Goal: Task Accomplishment & Management: Use online tool/utility

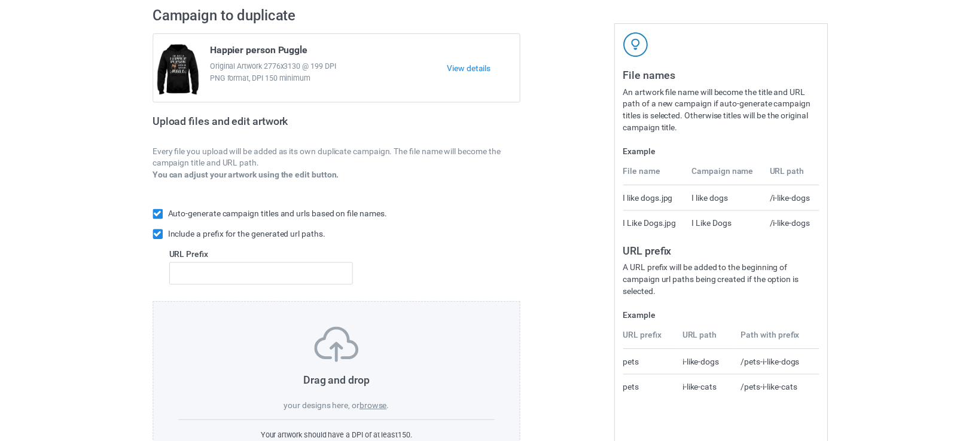
scroll to position [133, 0]
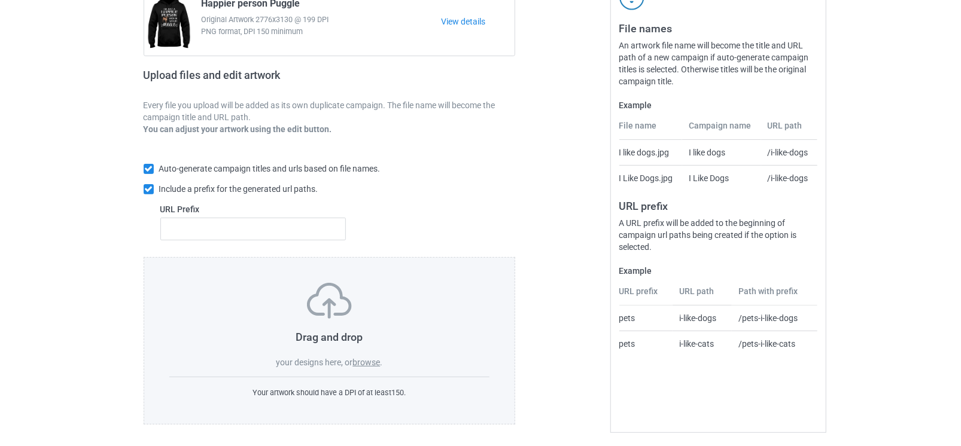
click at [370, 359] on label "browse" at bounding box center [366, 363] width 28 height 10
click at [0, 0] on input "browse" at bounding box center [0, 0] width 0 height 0
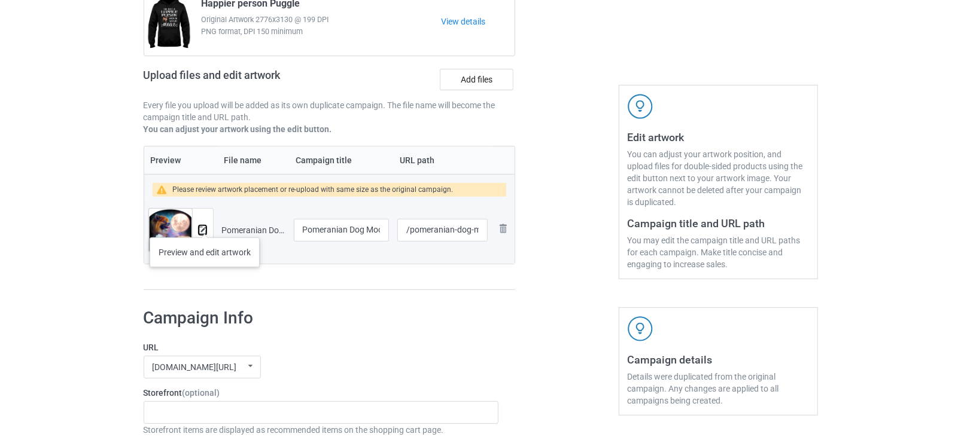
click at [205, 227] on img at bounding box center [203, 231] width 8 height 8
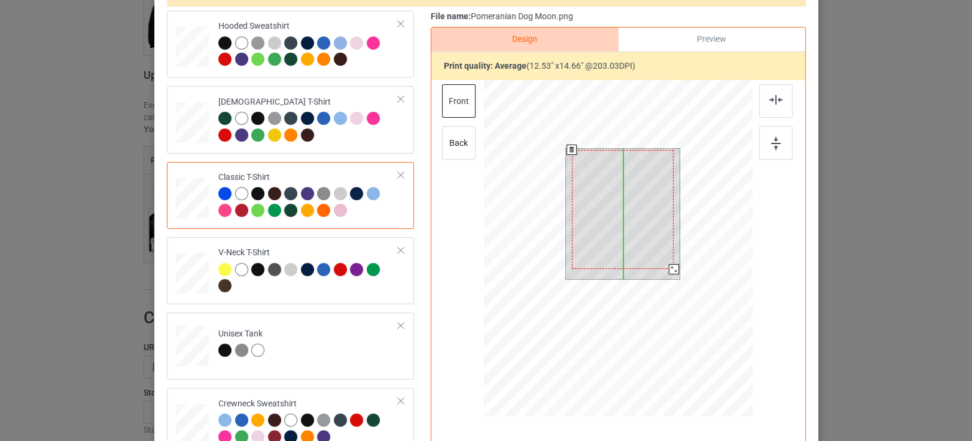
click at [608, 236] on div at bounding box center [622, 209] width 102 height 119
click at [670, 270] on div at bounding box center [622, 214] width 111 height 130
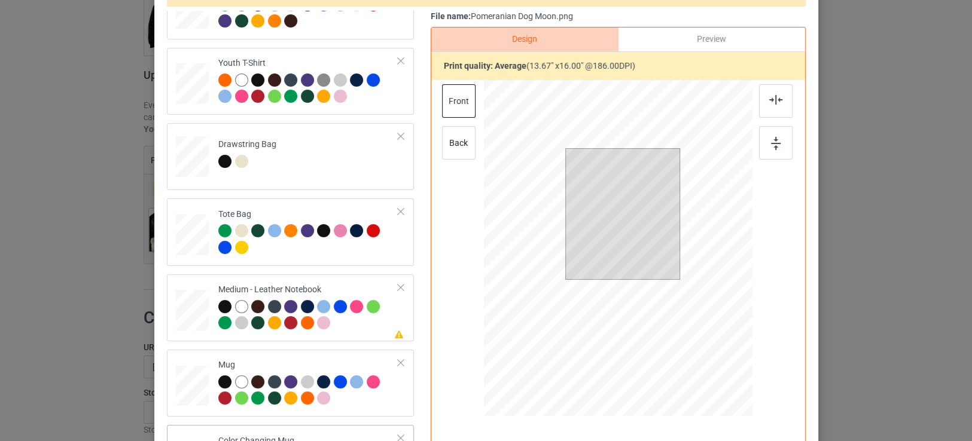
scroll to position [665, 0]
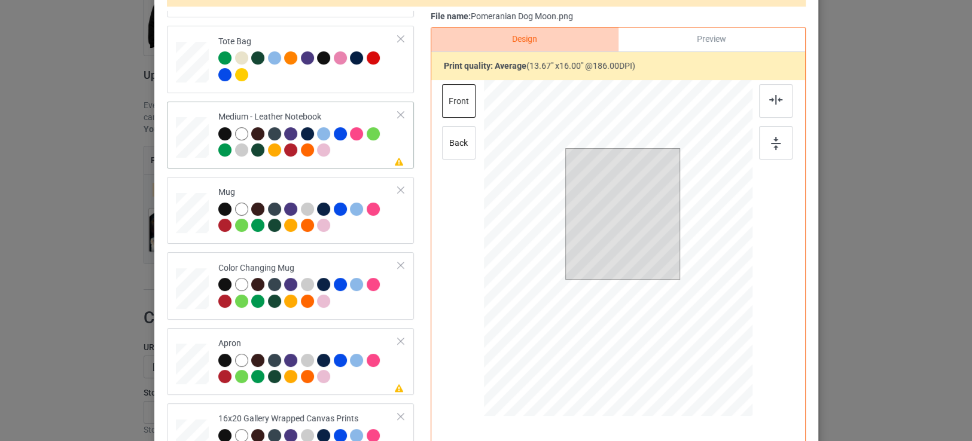
click at [370, 163] on div "Please review artwork placement Medium - Leather Notebook" at bounding box center [290, 135] width 247 height 67
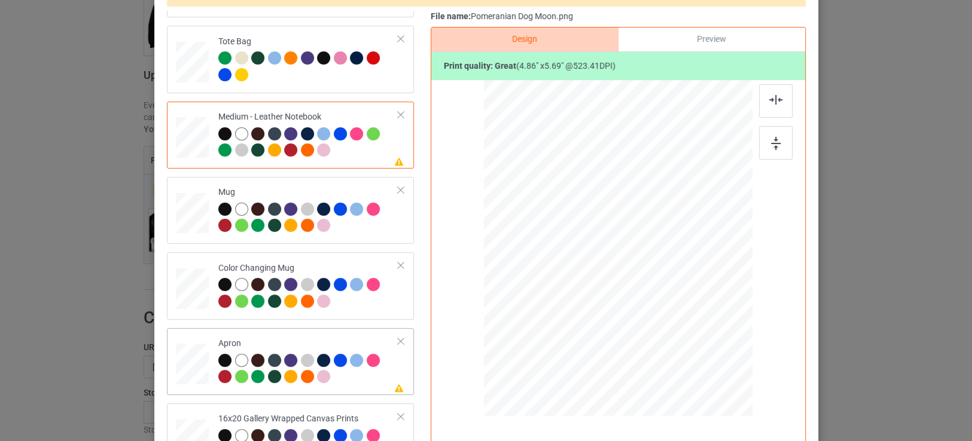
click at [338, 380] on div at bounding box center [308, 370] width 180 height 33
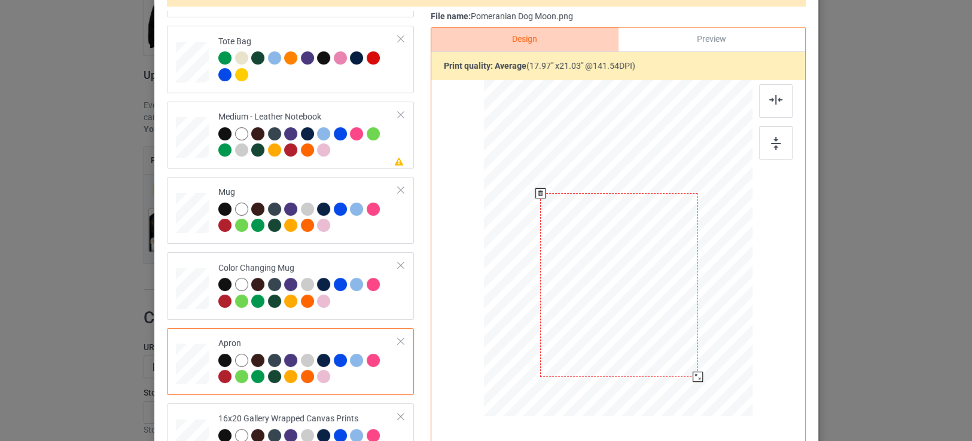
drag, startPoint x: 681, startPoint y: 362, endPoint x: 689, endPoint y: 376, distance: 16.3
click at [692, 376] on div at bounding box center [697, 377] width 10 height 10
click at [355, 157] on div at bounding box center [308, 143] width 180 height 33
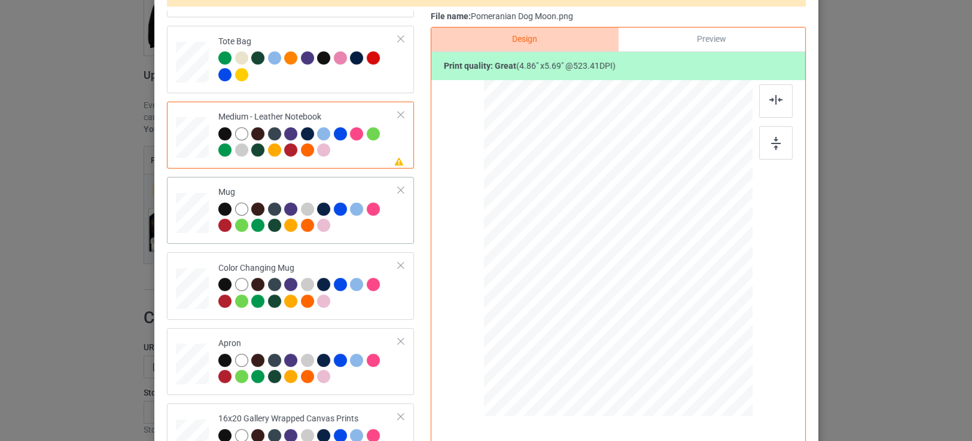
click at [353, 234] on td "Mug" at bounding box center [308, 210] width 193 height 57
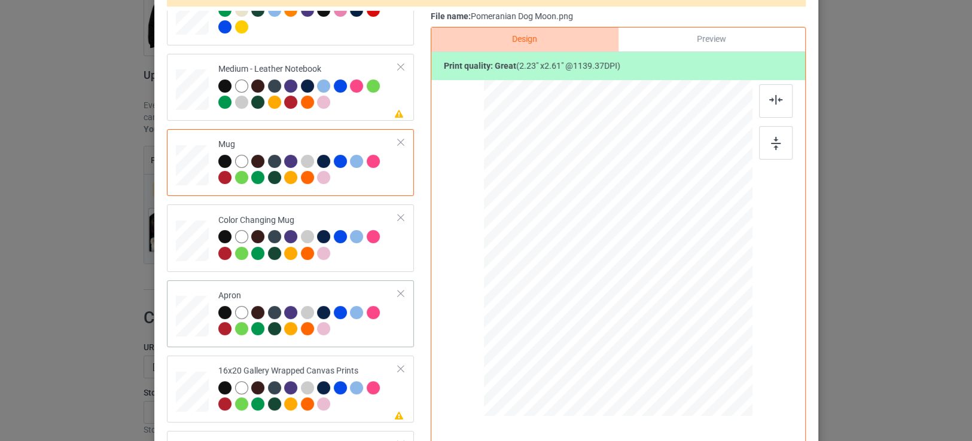
scroll to position [730, 0]
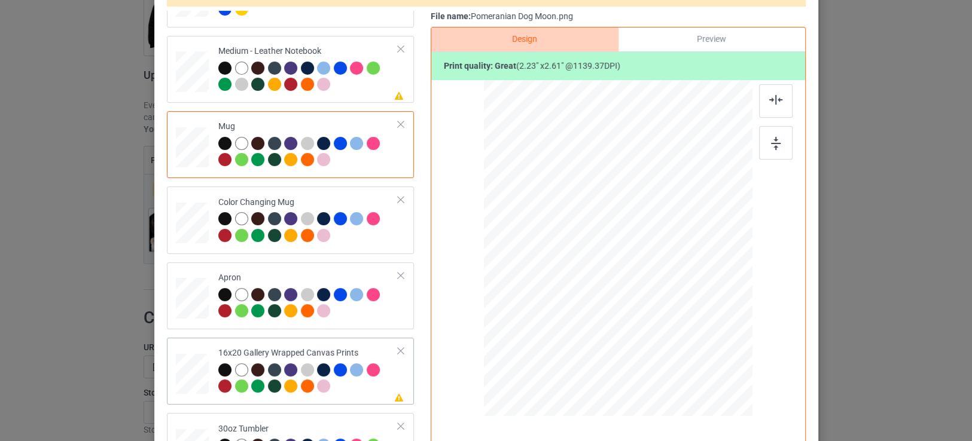
click at [363, 389] on div at bounding box center [308, 380] width 180 height 33
drag, startPoint x: 709, startPoint y: 360, endPoint x: 714, endPoint y: 374, distance: 15.5
click at [719, 374] on div at bounding box center [724, 373] width 10 height 10
click at [354, 424] on div "30oz Tumbler" at bounding box center [308, 446] width 180 height 45
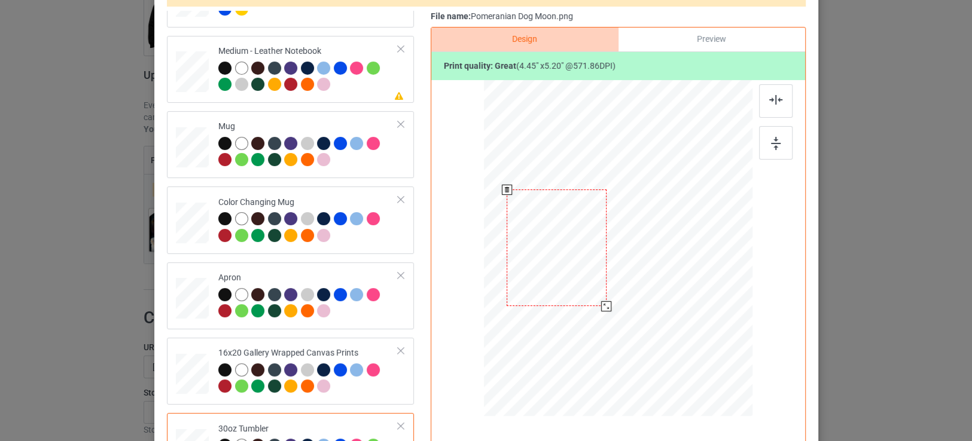
click at [601, 307] on div at bounding box center [606, 306] width 10 height 10
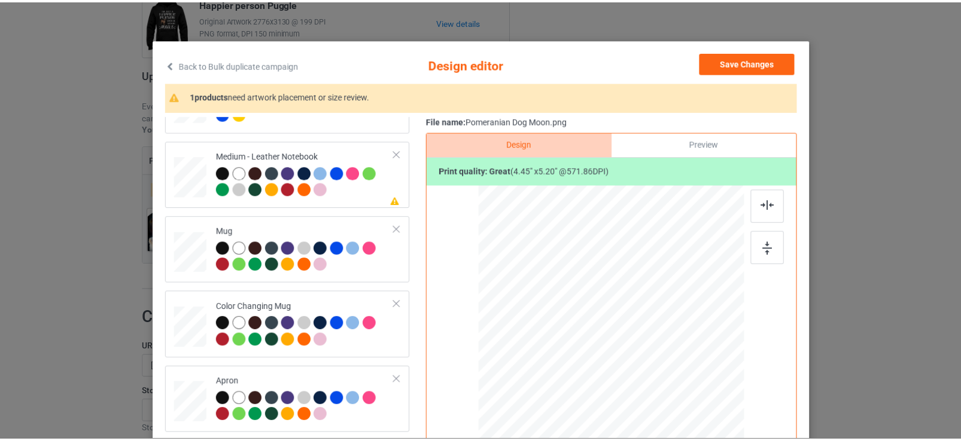
scroll to position [0, 0]
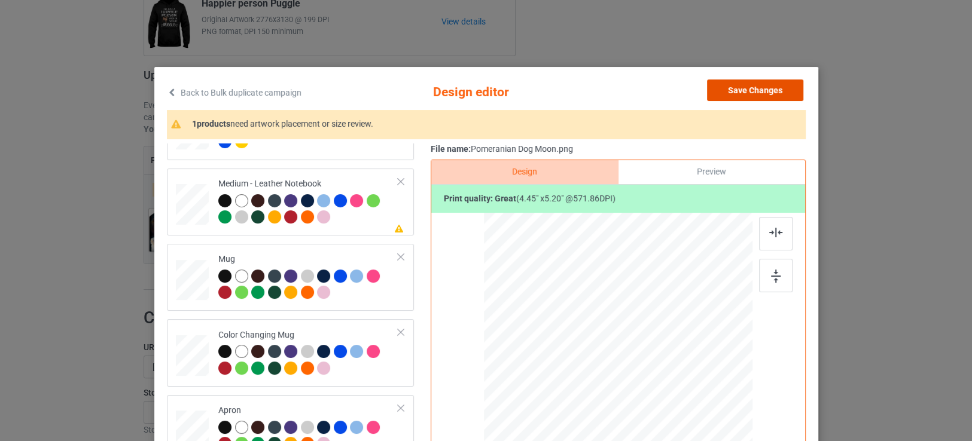
click at [760, 94] on button "Save Changes" at bounding box center [755, 91] width 96 height 22
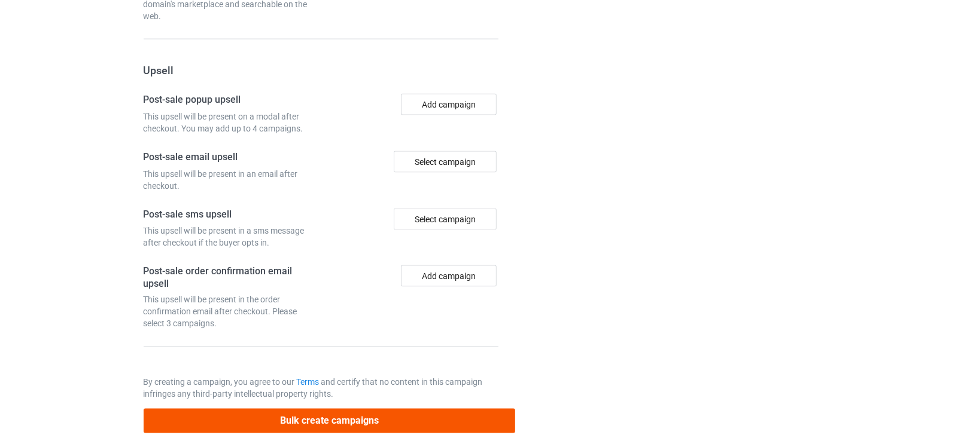
scroll to position [1094, 0]
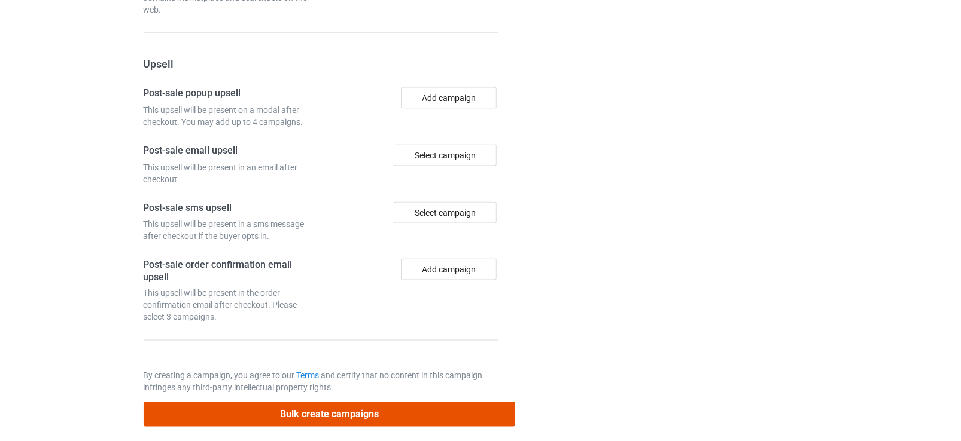
click at [325, 404] on button "Bulk create campaigns" at bounding box center [330, 415] width 372 height 25
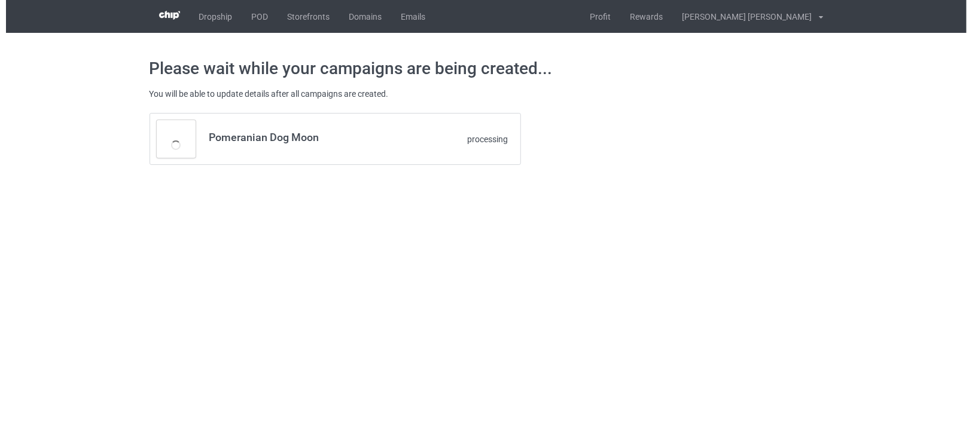
scroll to position [0, 0]
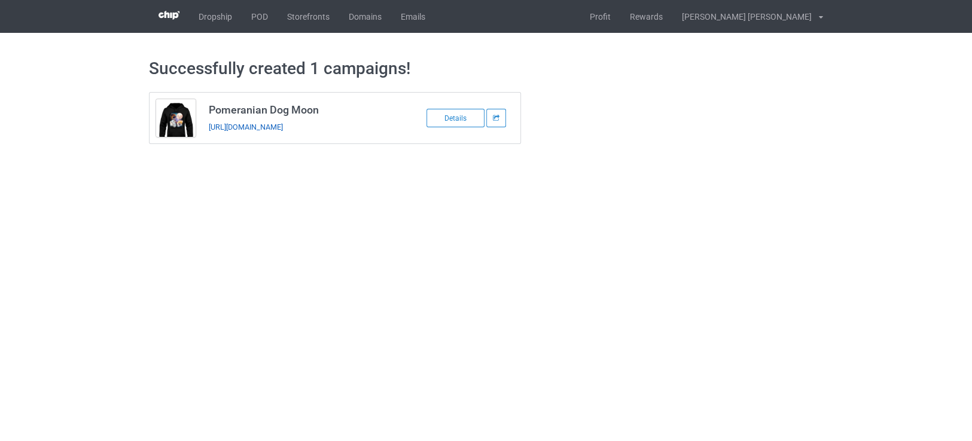
click at [283, 126] on link "https://www.teechip.com/pomeranian-dog-moon" at bounding box center [246, 127] width 74 height 9
click at [263, 10] on link "POD" at bounding box center [260, 16] width 36 height 33
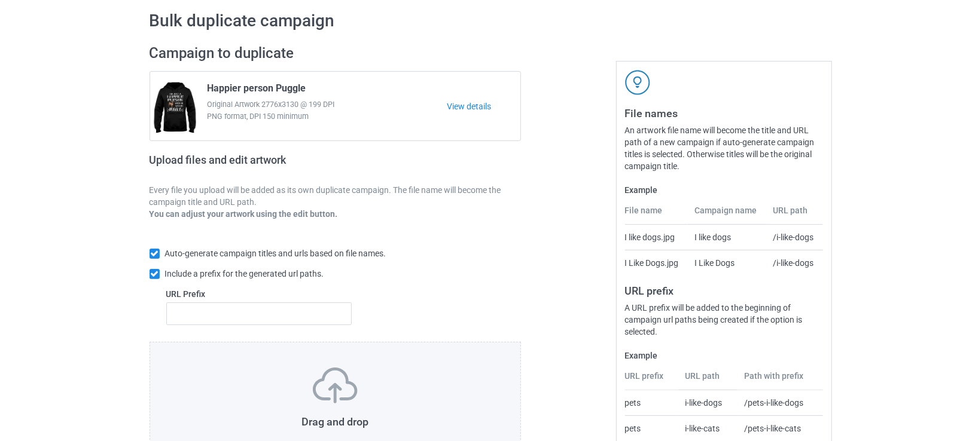
scroll to position [66, 0]
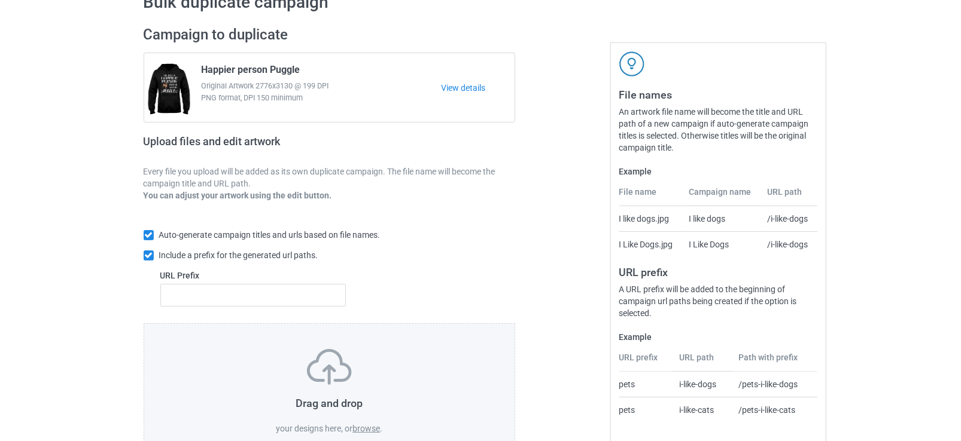
click at [368, 426] on label "browse" at bounding box center [366, 429] width 28 height 10
click at [0, 0] on input "browse" at bounding box center [0, 0] width 0 height 0
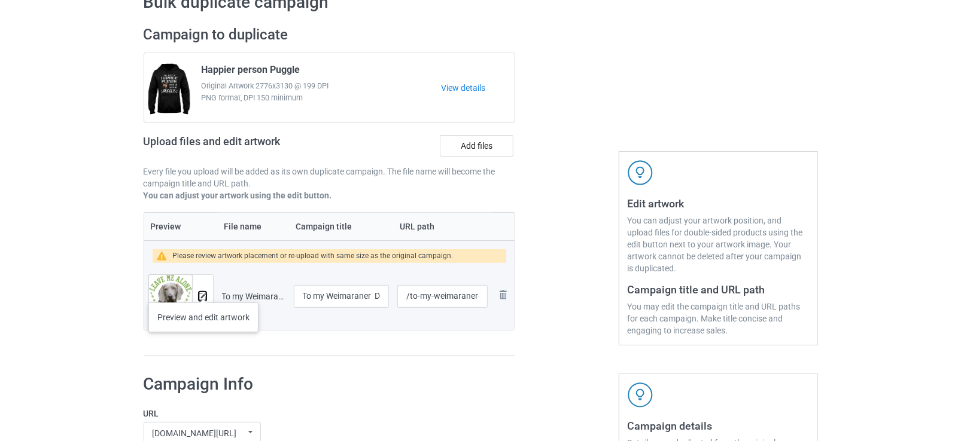
click at [203, 293] on img at bounding box center [203, 297] width 8 height 8
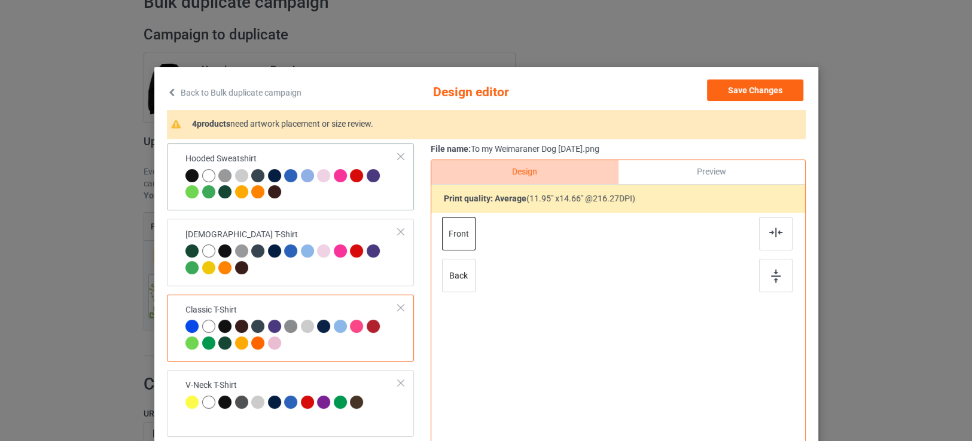
click at [327, 190] on div at bounding box center [291, 185] width 213 height 33
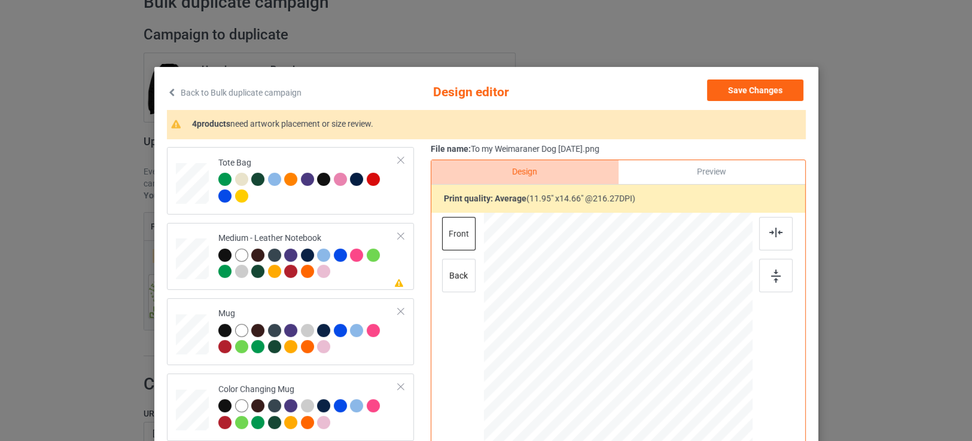
scroll to position [730, 0]
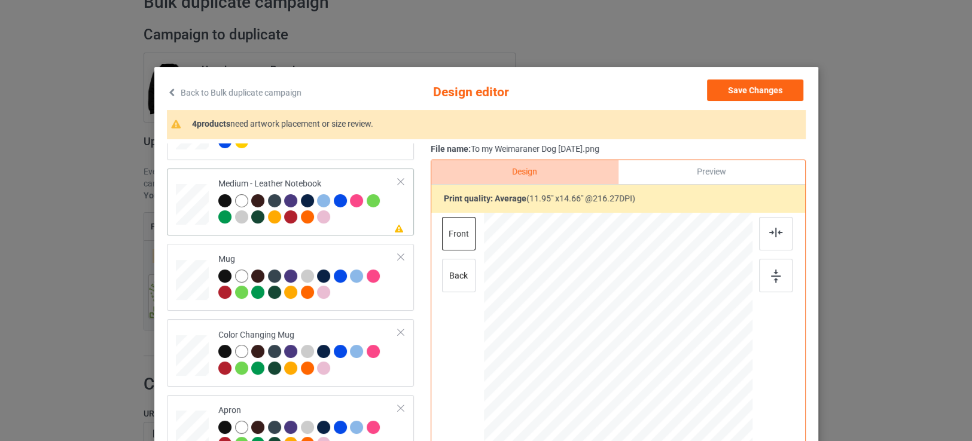
click at [366, 223] on div at bounding box center [308, 210] width 180 height 33
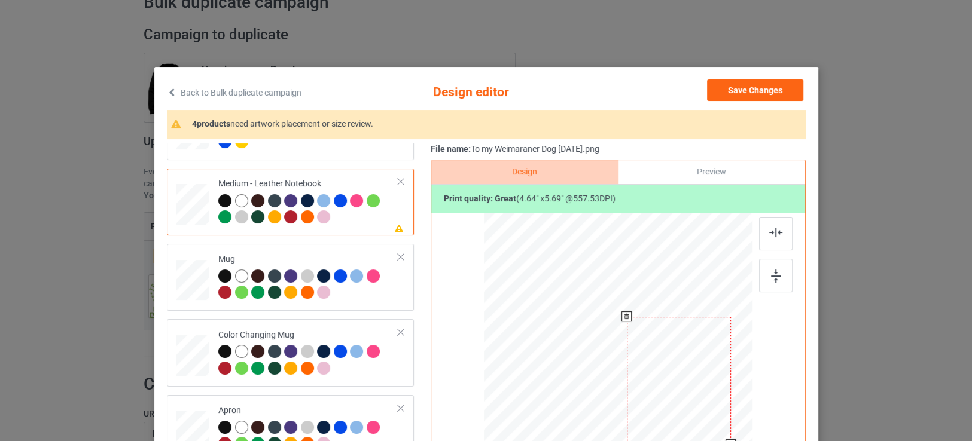
scroll to position [133, 0]
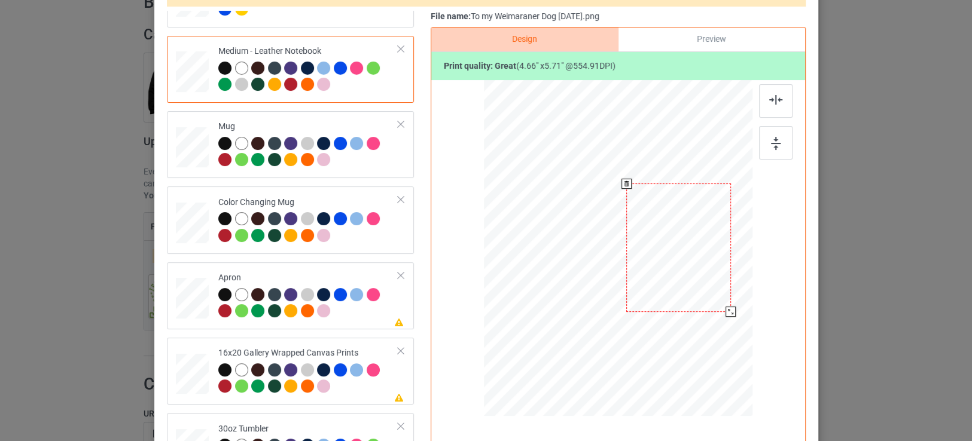
click at [730, 315] on div at bounding box center [731, 312] width 10 height 10
click at [366, 309] on div at bounding box center [308, 304] width 180 height 33
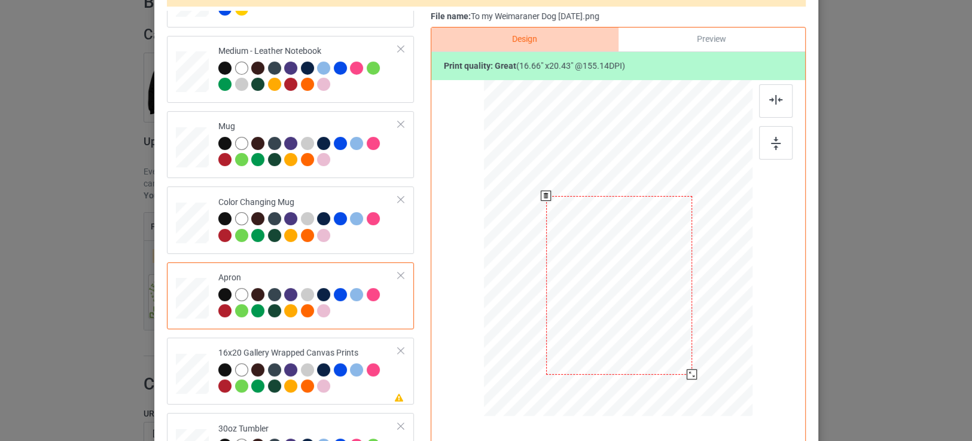
drag, startPoint x: 680, startPoint y: 364, endPoint x: 684, endPoint y: 377, distance: 14.0
click at [687, 377] on div at bounding box center [692, 375] width 10 height 10
click at [377, 245] on div "Color Changing Mug" at bounding box center [290, 220] width 247 height 67
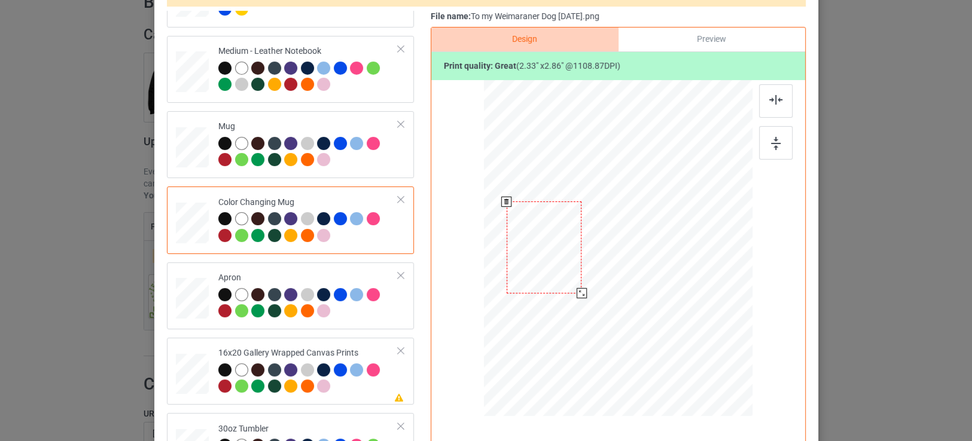
click at [576, 294] on div at bounding box center [581, 293] width 10 height 10
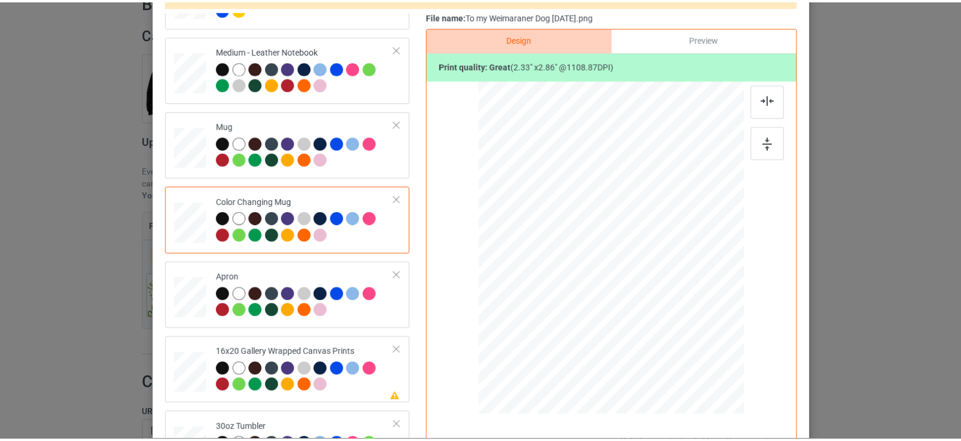
scroll to position [0, 0]
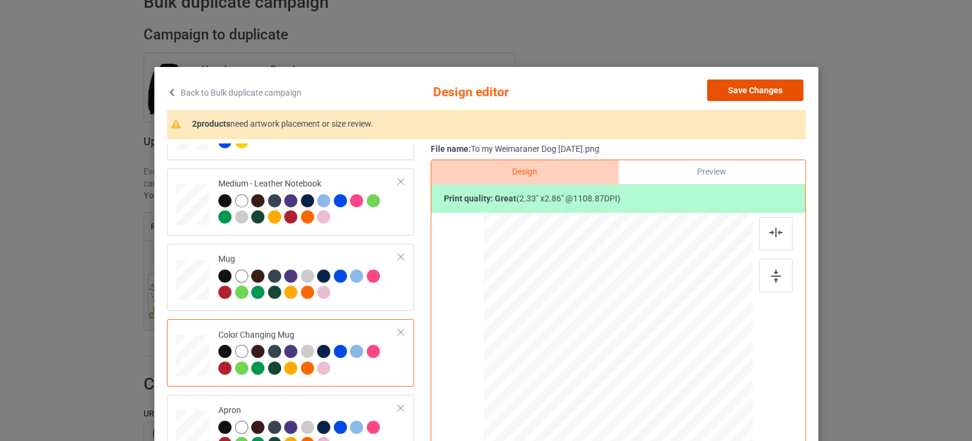
click at [765, 90] on button "Save Changes" at bounding box center [755, 91] width 96 height 22
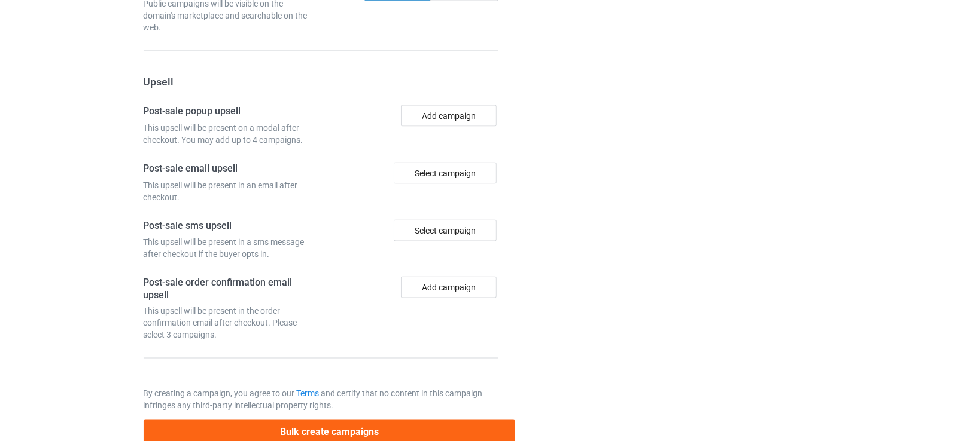
scroll to position [1094, 0]
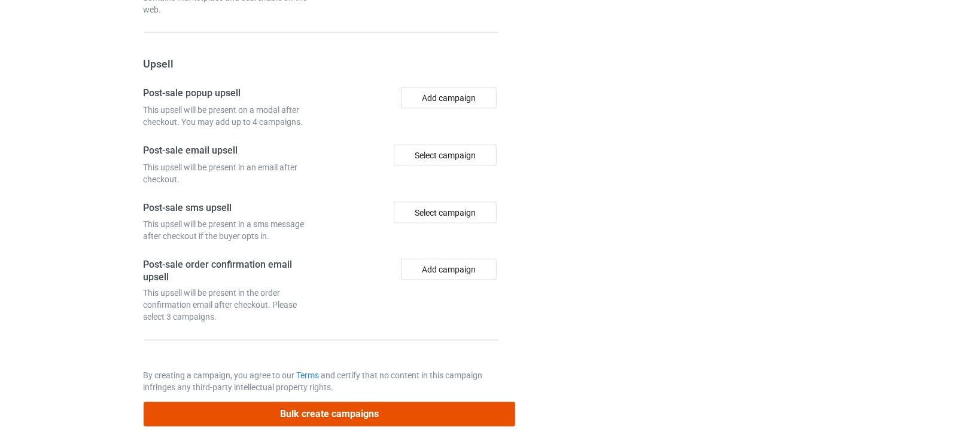
click at [382, 407] on button "Bulk create campaigns" at bounding box center [330, 415] width 372 height 25
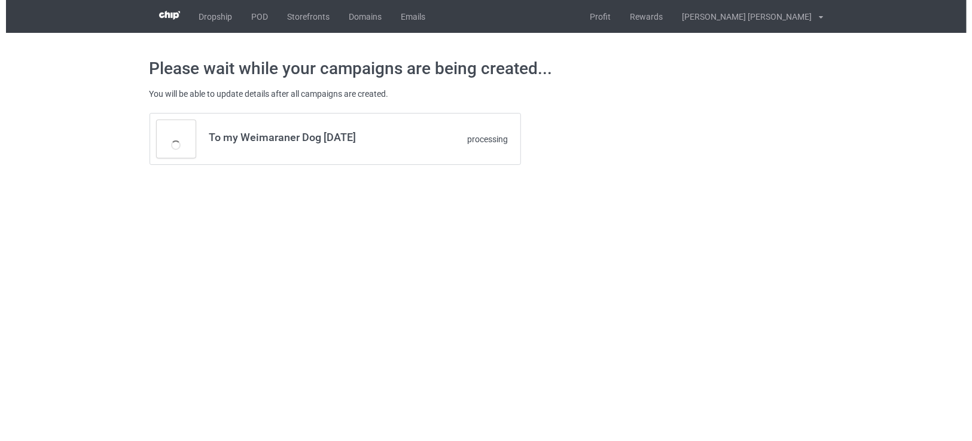
scroll to position [0, 0]
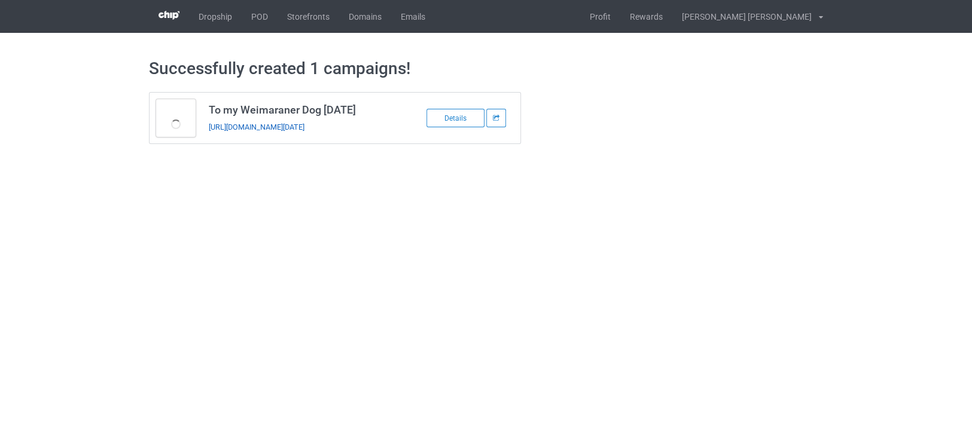
click at [304, 126] on link "https://www.teechip.com/to-my-weimaraner-dog-today" at bounding box center [257, 127] width 96 height 9
click at [270, 20] on link "POD" at bounding box center [260, 16] width 36 height 33
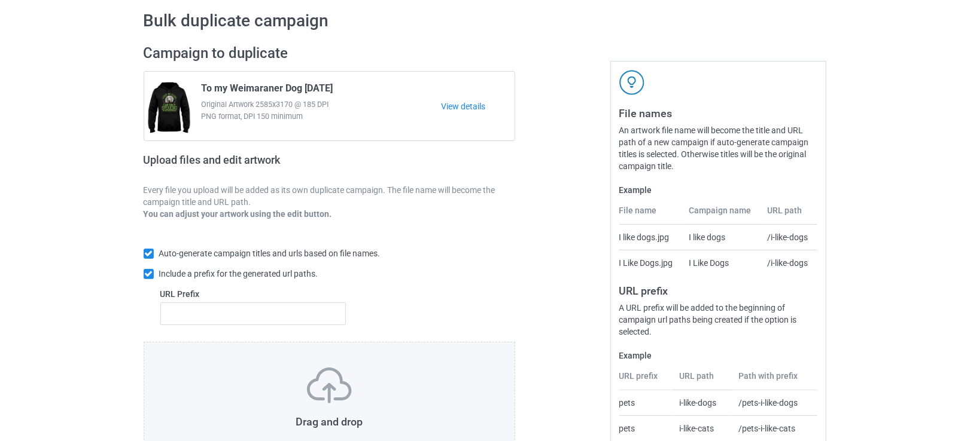
scroll to position [66, 0]
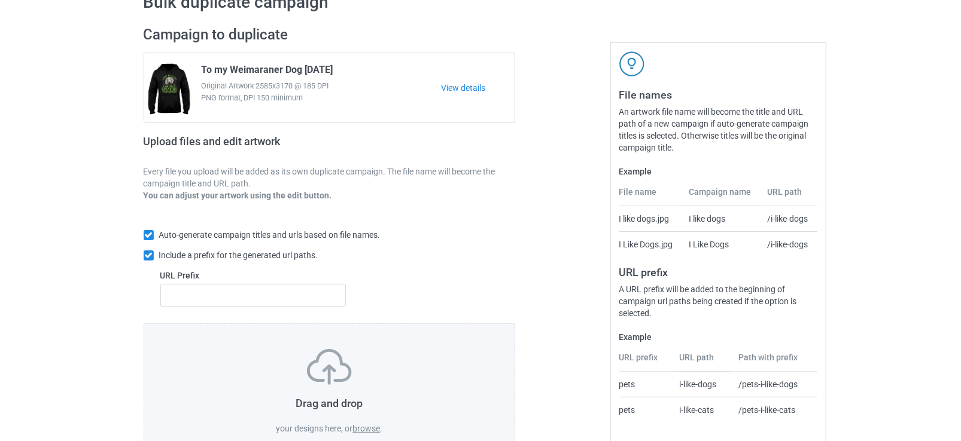
click at [366, 431] on label "browse" at bounding box center [366, 429] width 28 height 10
click at [0, 0] on input "browse" at bounding box center [0, 0] width 0 height 0
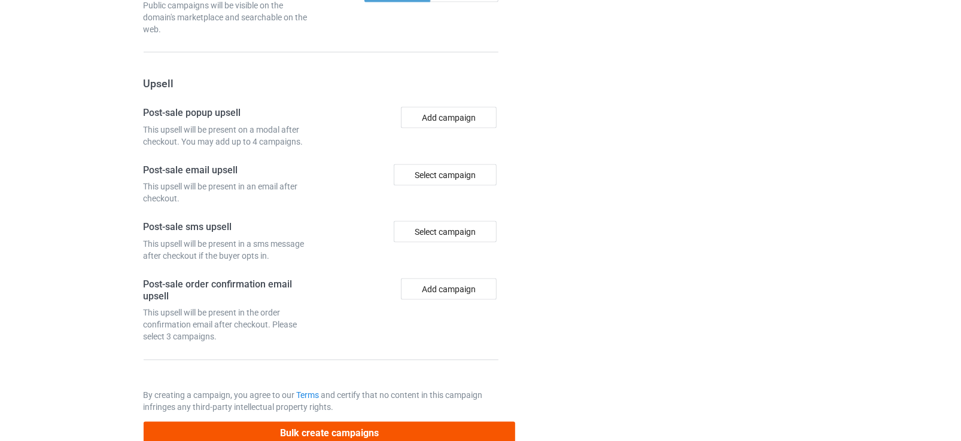
scroll to position [1083, 0]
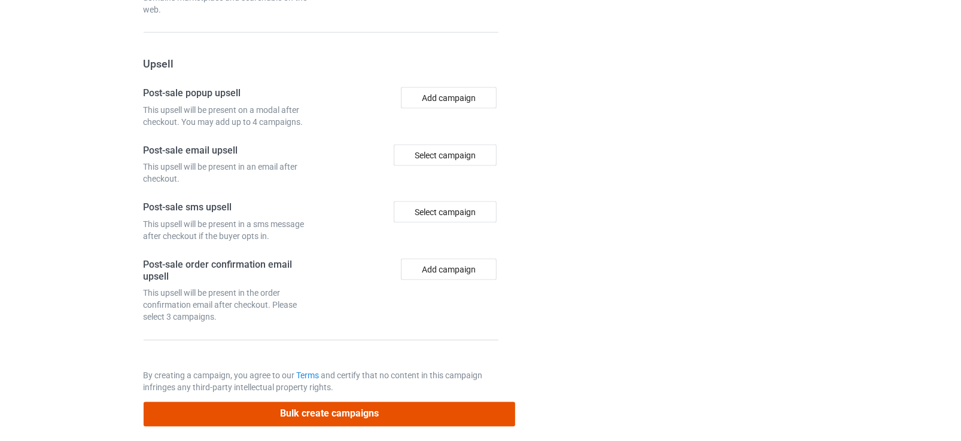
click at [311, 404] on button "Bulk create campaigns" at bounding box center [330, 415] width 372 height 25
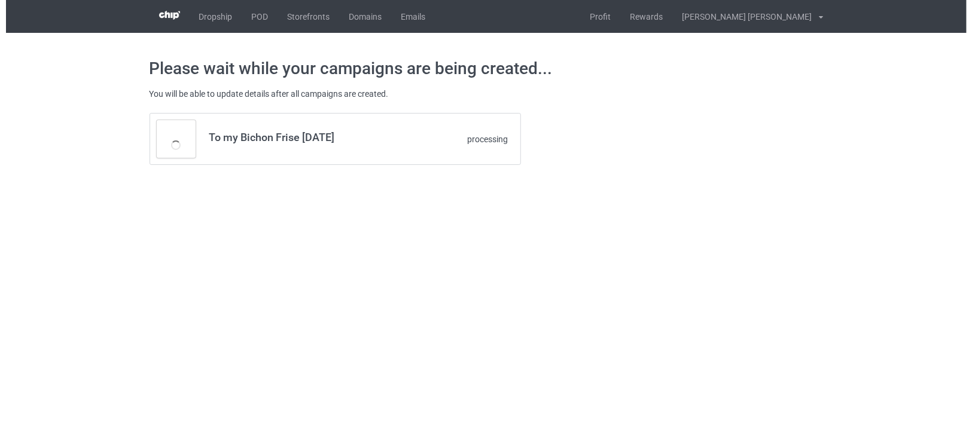
scroll to position [0, 0]
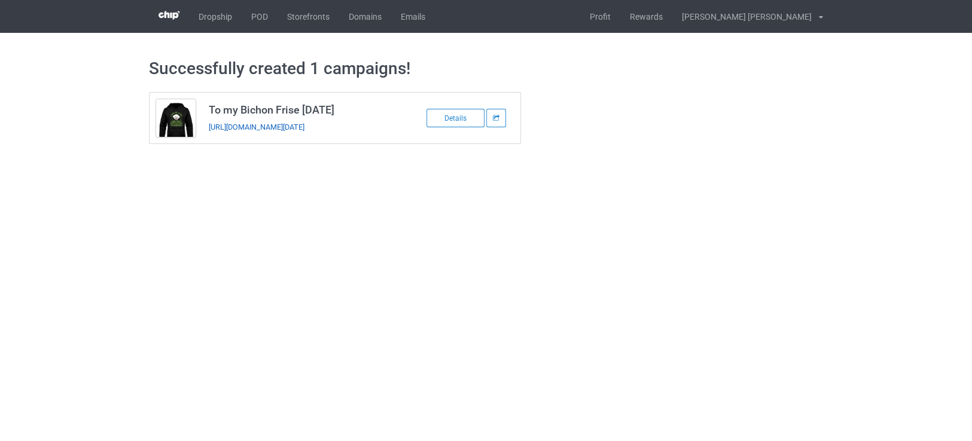
click at [304, 123] on link "https://www.teechip.com/to-my-bichon-frise-today" at bounding box center [257, 127] width 96 height 9
click at [265, 20] on link "POD" at bounding box center [260, 16] width 36 height 33
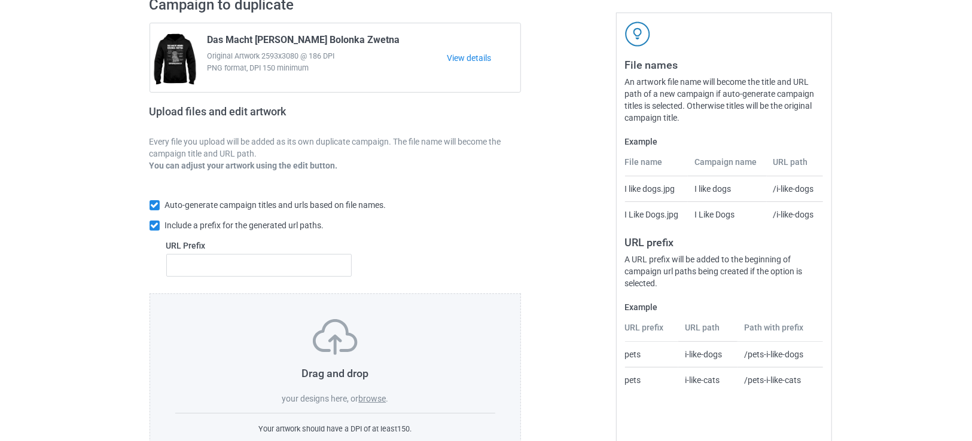
scroll to position [138, 0]
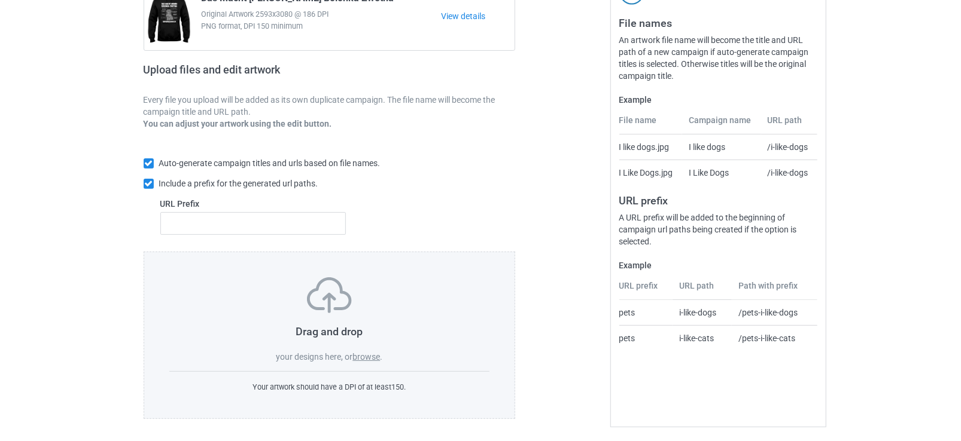
click at [362, 356] on label "browse" at bounding box center [366, 357] width 28 height 10
click at [0, 0] on input "browse" at bounding box center [0, 0] width 0 height 0
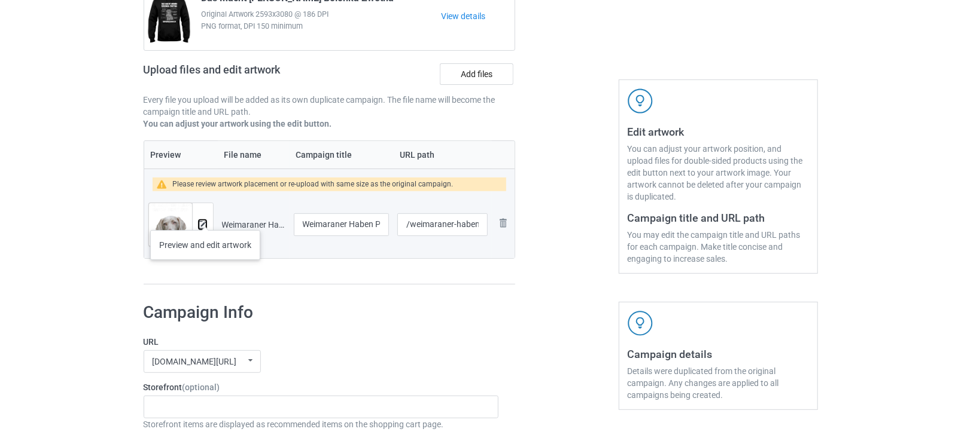
click at [205, 221] on img at bounding box center [203, 225] width 8 height 8
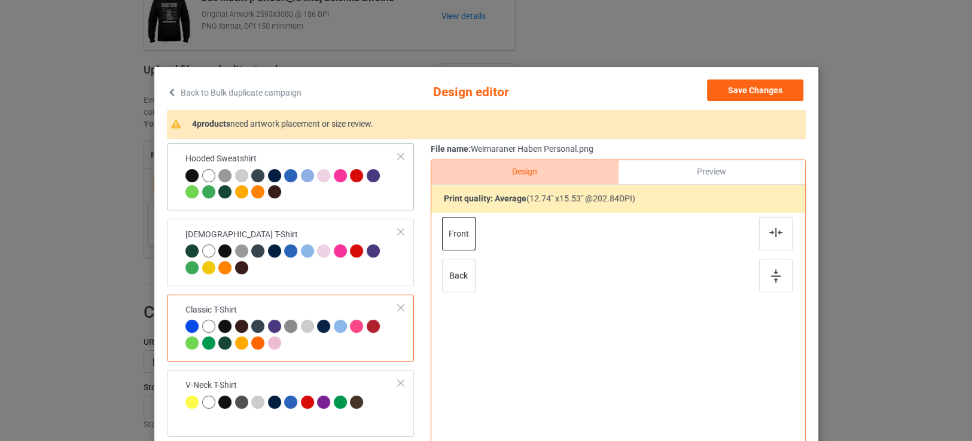
click at [301, 197] on div at bounding box center [291, 185] width 213 height 33
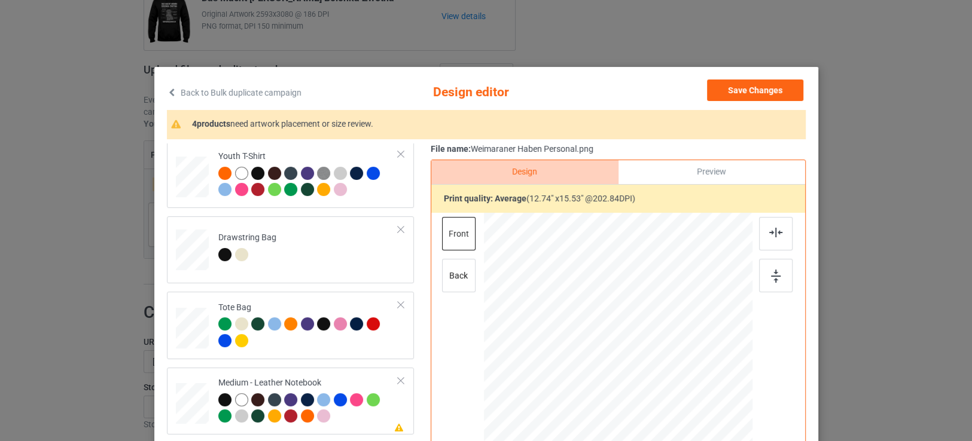
scroll to position [665, 0]
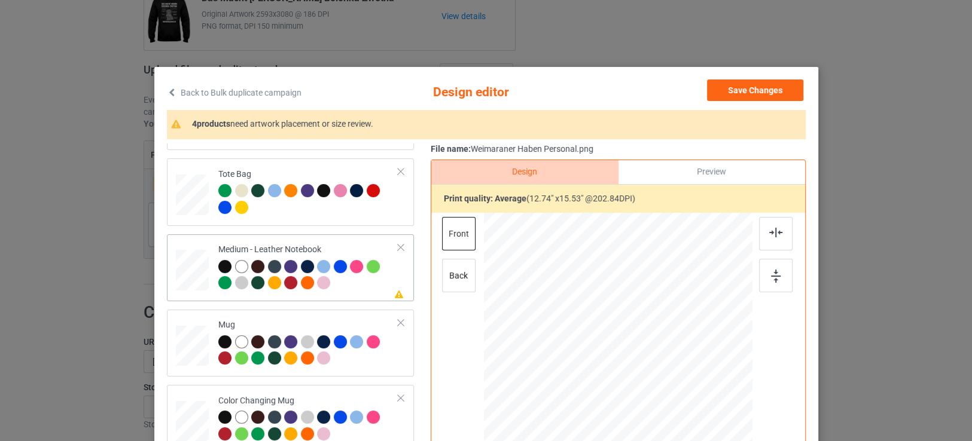
click at [350, 281] on div at bounding box center [308, 276] width 180 height 33
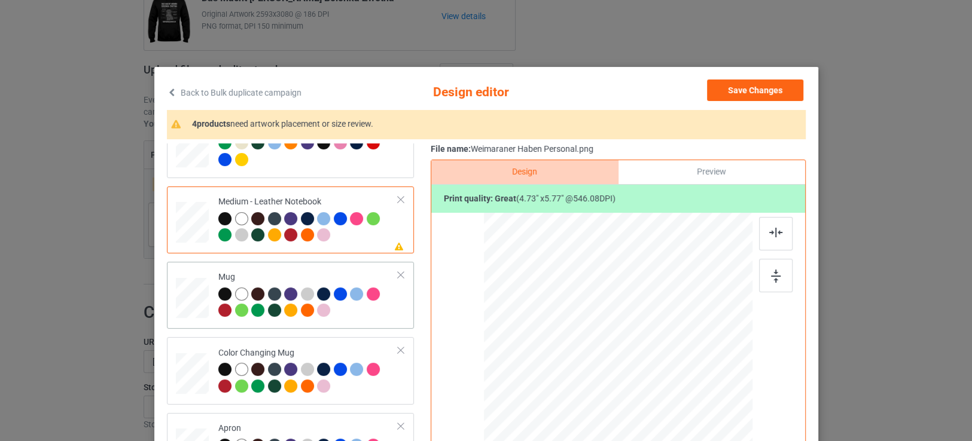
scroll to position [730, 0]
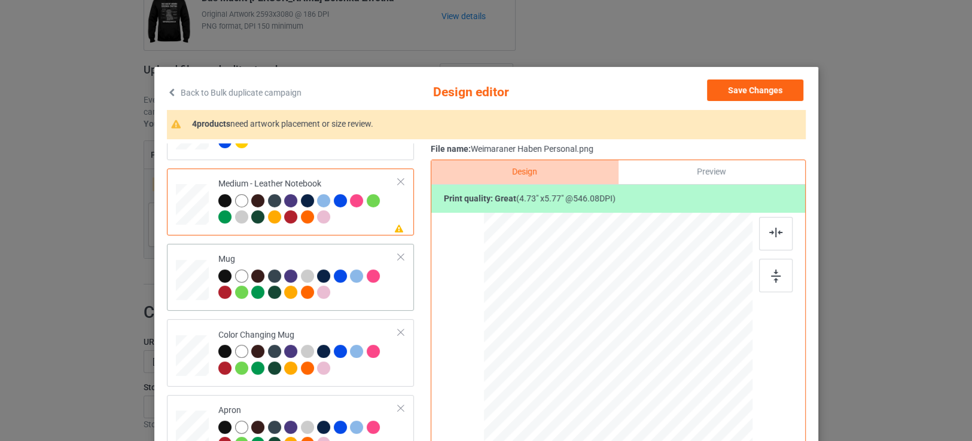
click at [332, 297] on div at bounding box center [308, 286] width 180 height 33
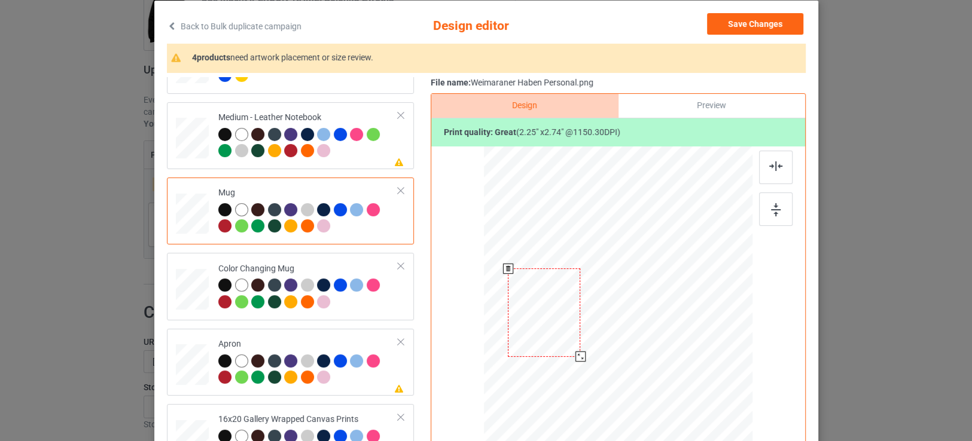
click at [576, 354] on div at bounding box center [580, 357] width 10 height 10
click at [370, 380] on div at bounding box center [308, 371] width 180 height 33
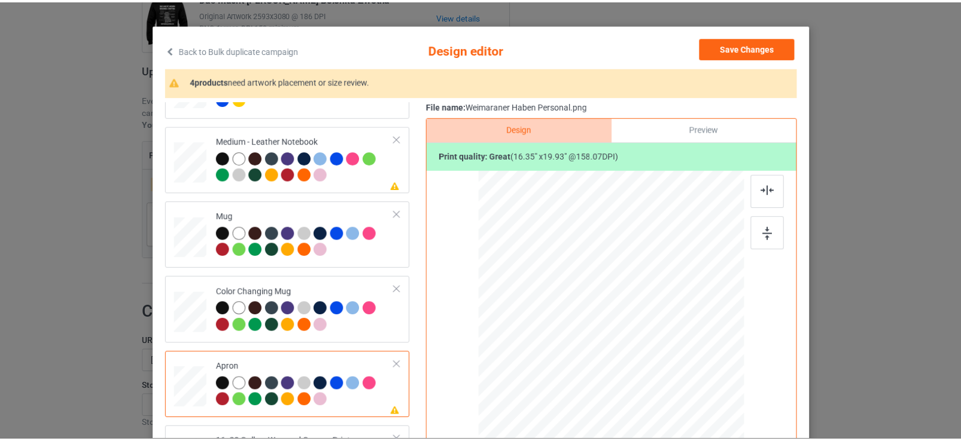
scroll to position [0, 0]
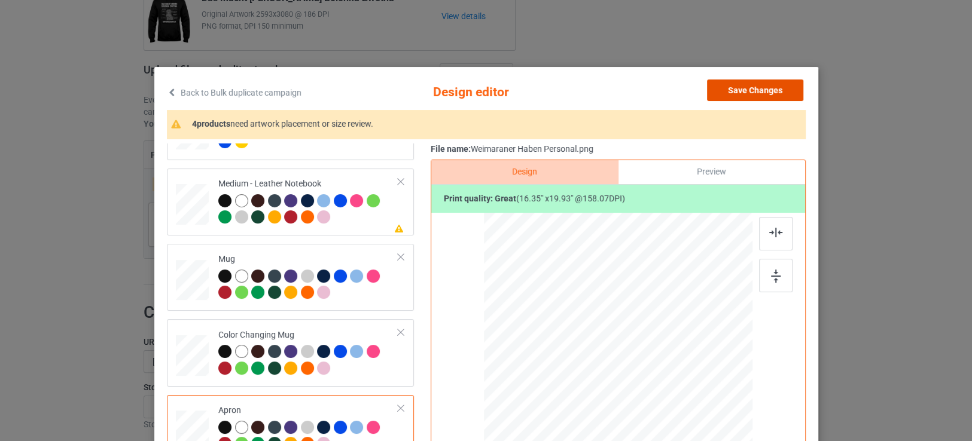
click at [742, 96] on button "Save Changes" at bounding box center [755, 91] width 96 height 22
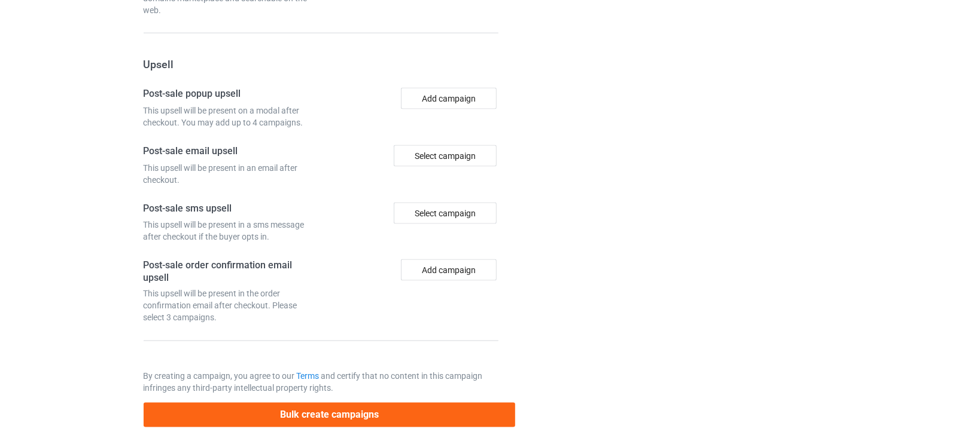
scroll to position [1094, 0]
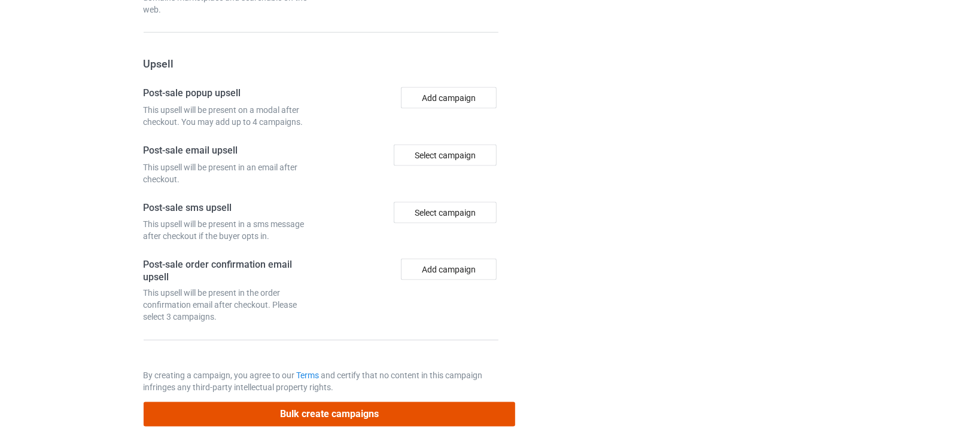
drag, startPoint x: 307, startPoint y: 406, endPoint x: 303, endPoint y: 398, distance: 8.0
click at [307, 405] on button "Bulk create campaigns" at bounding box center [330, 415] width 372 height 25
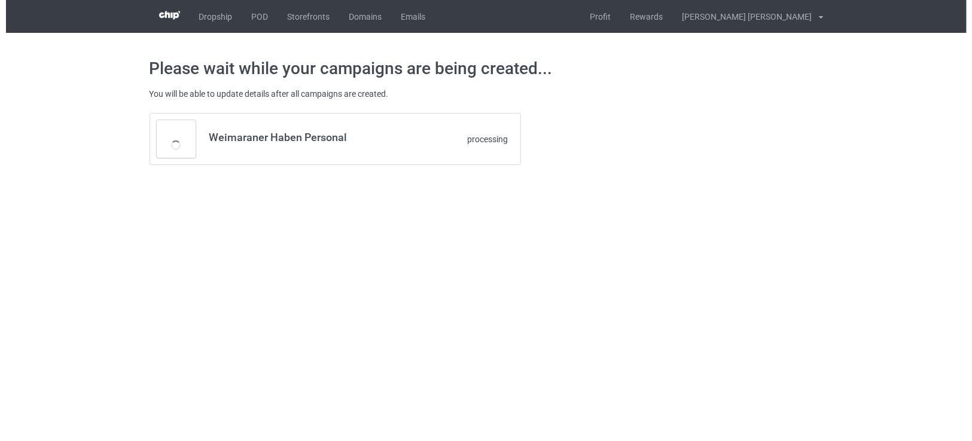
scroll to position [0, 0]
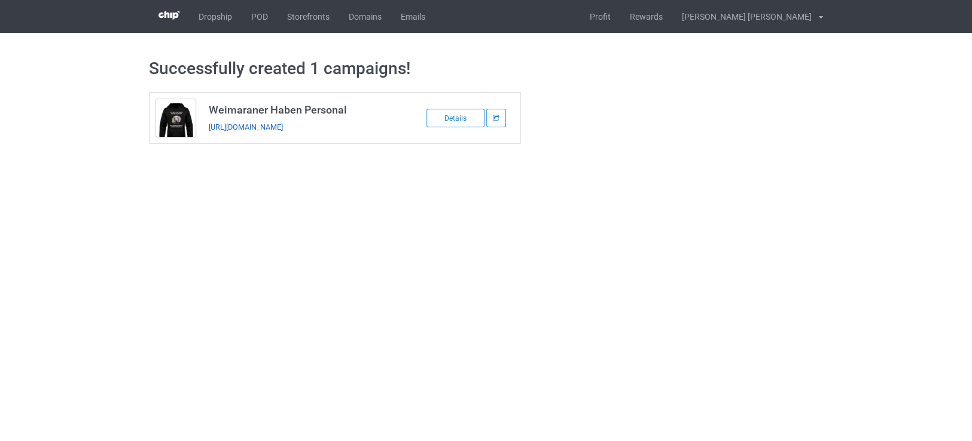
click at [283, 126] on link "https://www.teechip.com/weimaraner-haben-personal" at bounding box center [246, 127] width 74 height 9
click at [258, 12] on link "POD" at bounding box center [260, 16] width 36 height 33
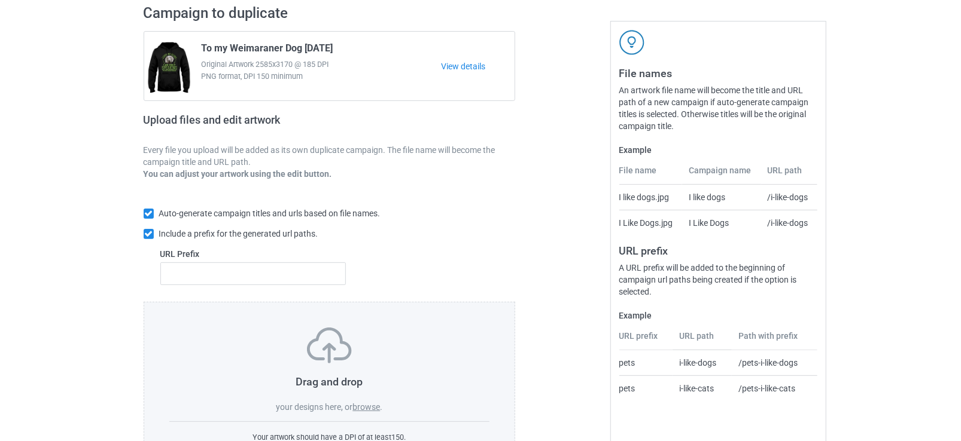
scroll to position [138, 0]
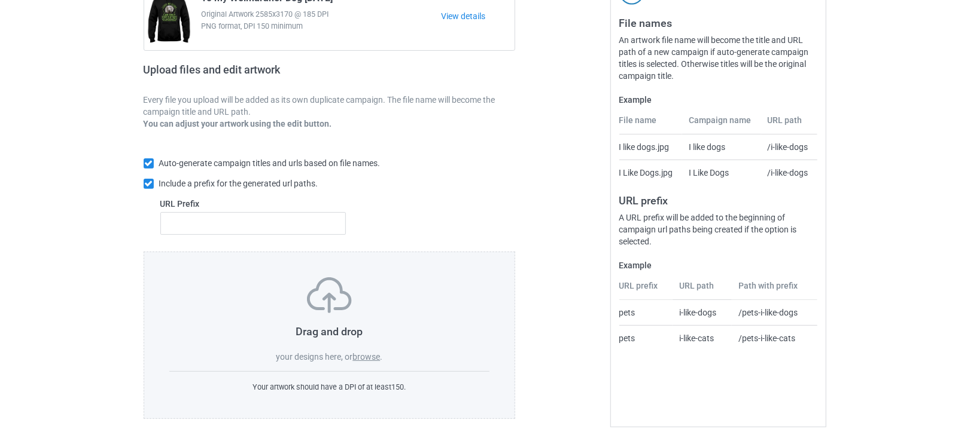
click at [362, 352] on label "browse" at bounding box center [366, 357] width 28 height 10
click at [0, 0] on input "browse" at bounding box center [0, 0] width 0 height 0
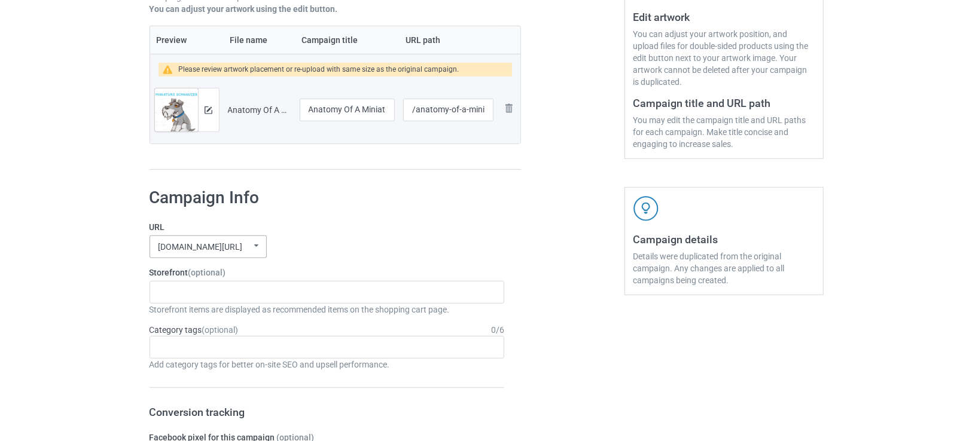
scroll to position [205, 0]
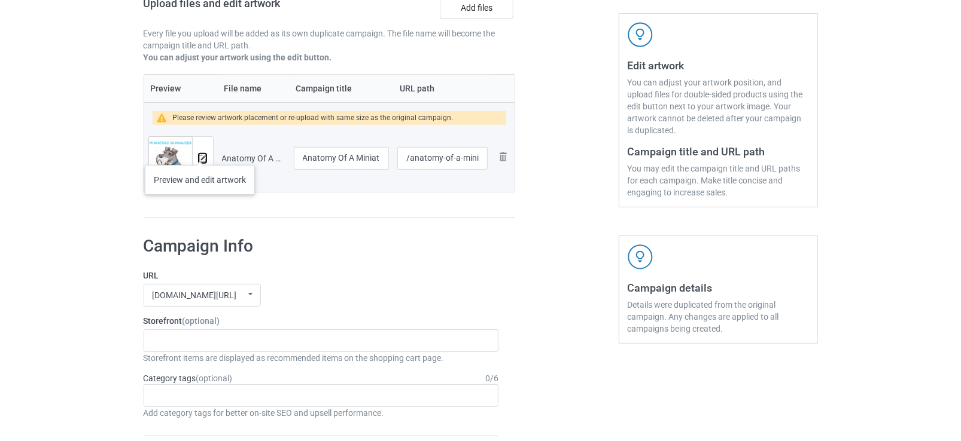
click at [200, 155] on img at bounding box center [203, 159] width 8 height 8
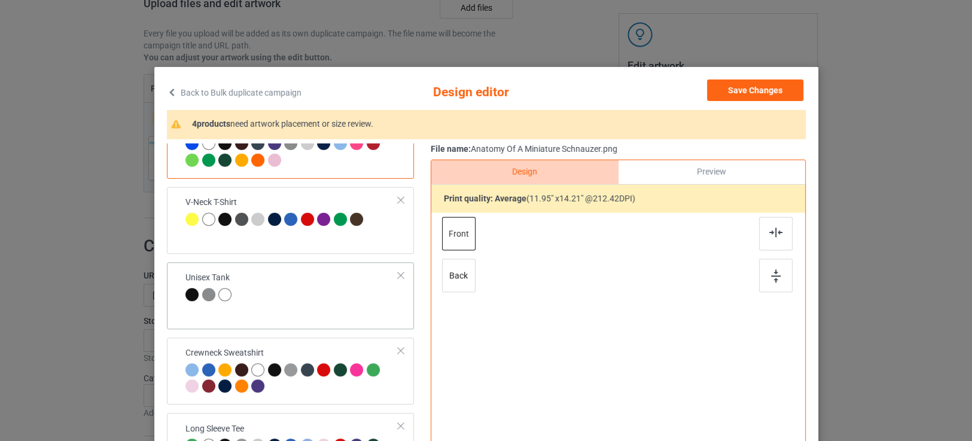
scroll to position [266, 0]
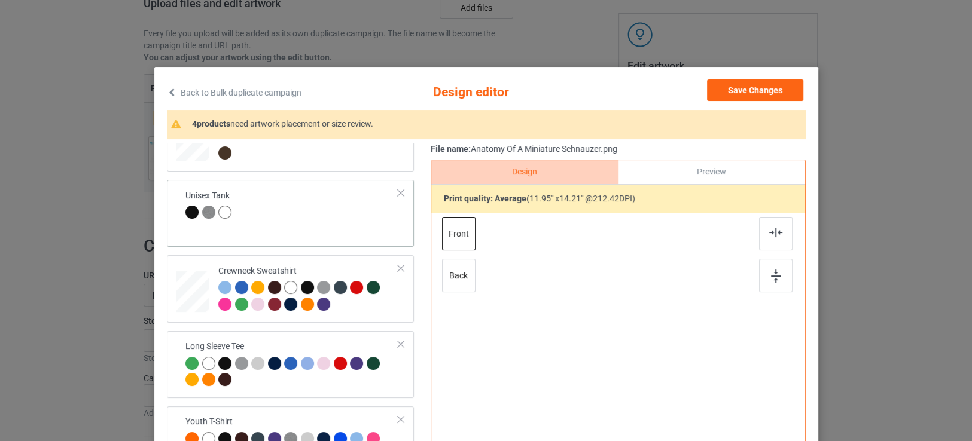
click at [315, 226] on div "Unisex Tank" at bounding box center [290, 213] width 247 height 67
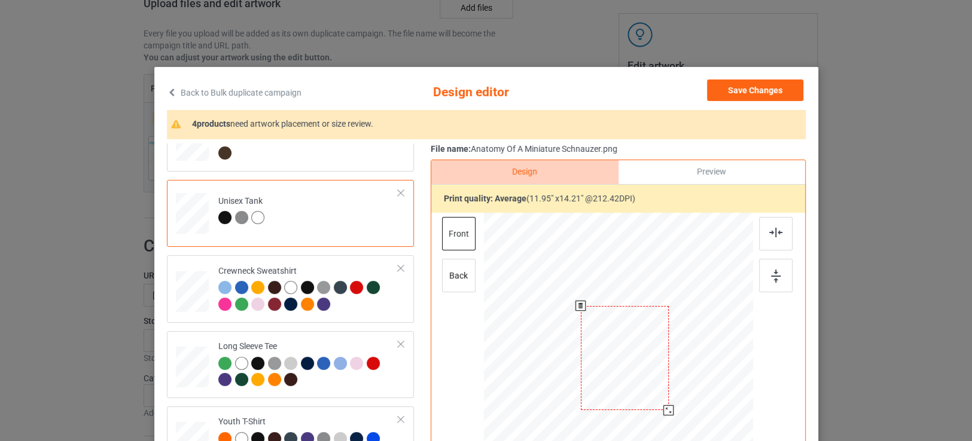
scroll to position [66, 0]
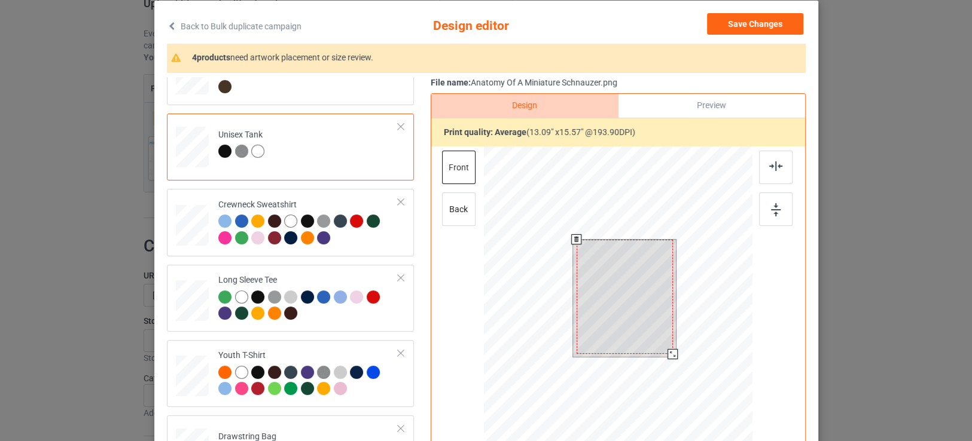
click at [662, 346] on div at bounding box center [624, 297] width 96 height 114
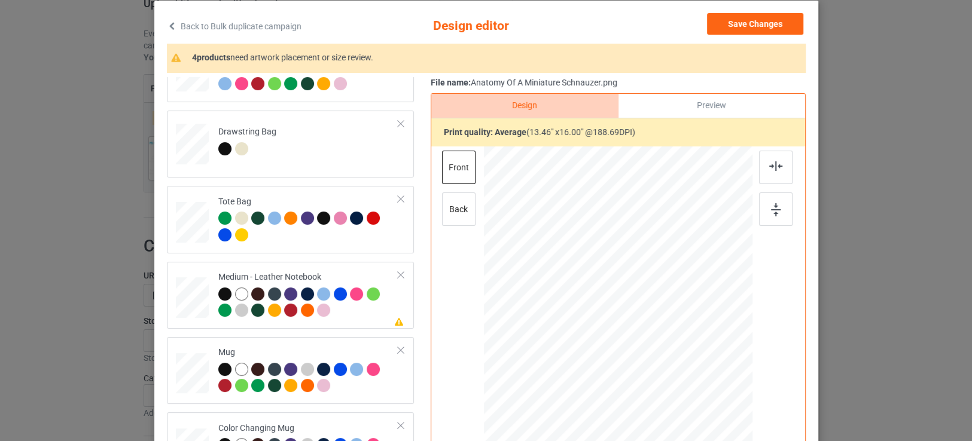
scroll to position [598, 0]
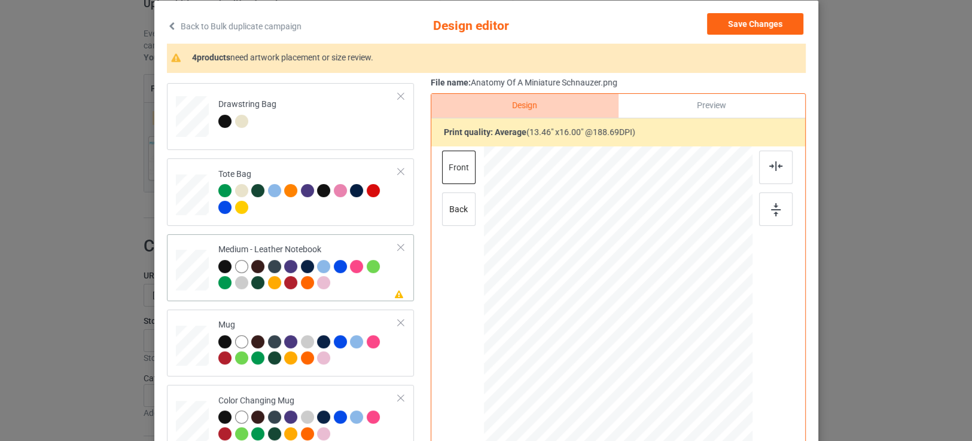
click at [340, 281] on div at bounding box center [308, 276] width 180 height 33
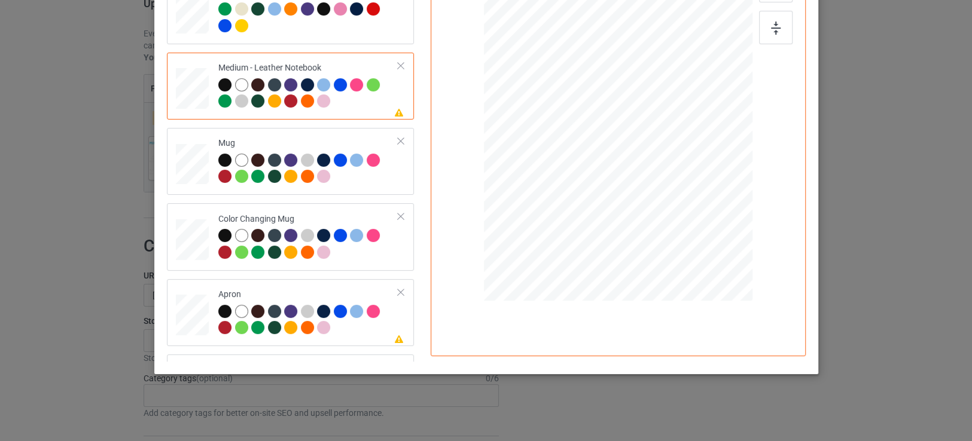
scroll to position [730, 0]
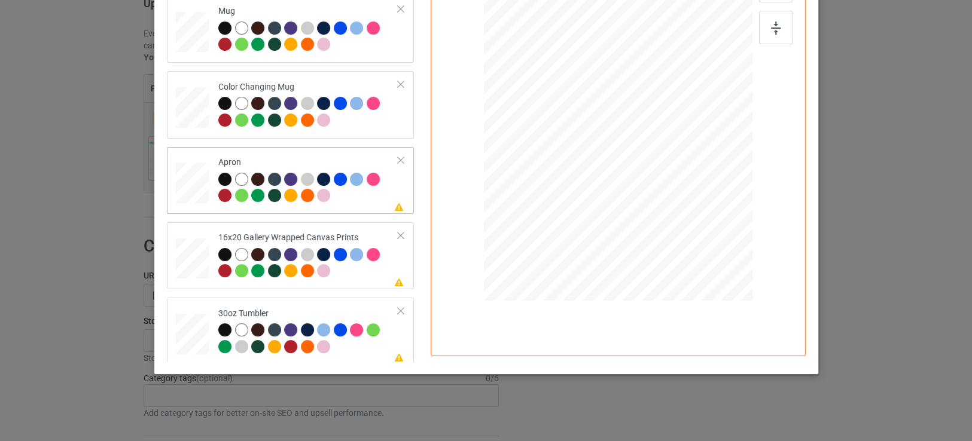
click at [363, 195] on div at bounding box center [308, 189] width 180 height 33
click at [363, 265] on div at bounding box center [308, 264] width 180 height 33
drag, startPoint x: 706, startPoint y: 243, endPoint x: 711, endPoint y: 252, distance: 11.0
click at [712, 252] on div at bounding box center [717, 251] width 10 height 10
click at [375, 334] on div at bounding box center [374, 332] width 17 height 17
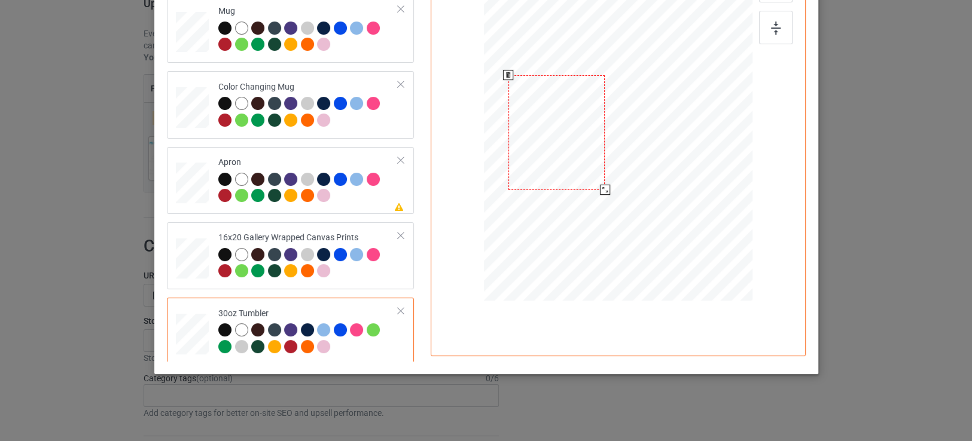
drag, startPoint x: 598, startPoint y: 185, endPoint x: 606, endPoint y: 187, distance: 8.1
click at [606, 187] on div at bounding box center [617, 133] width 261 height 145
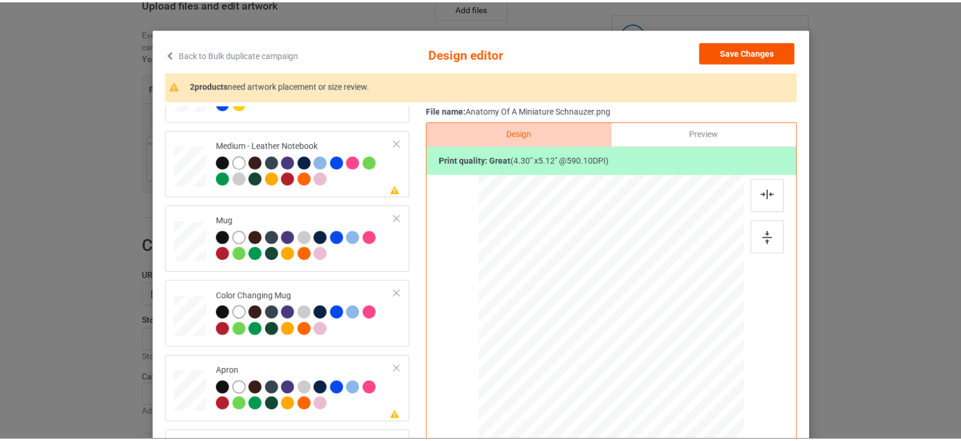
scroll to position [0, 0]
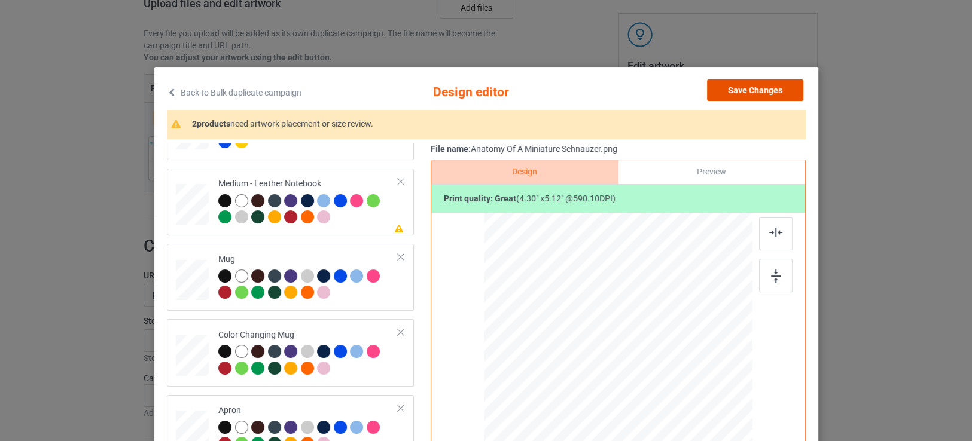
click at [732, 88] on button "Save Changes" at bounding box center [755, 91] width 96 height 22
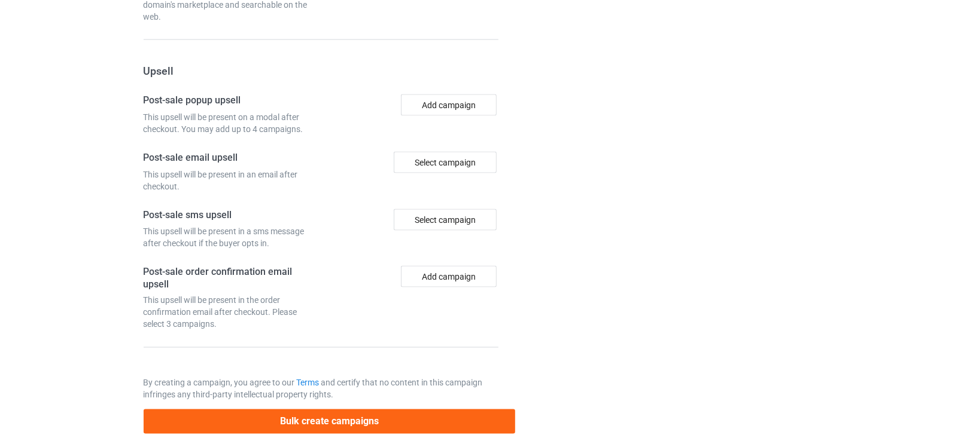
scroll to position [1094, 0]
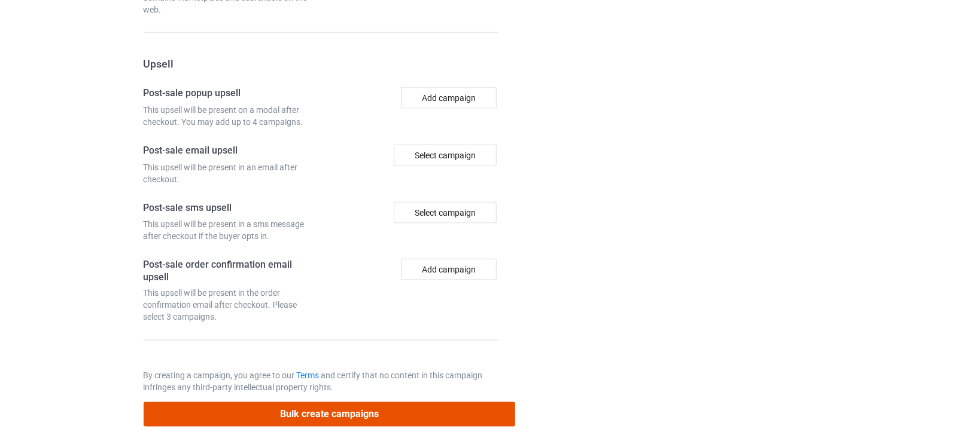
click at [351, 403] on button "Bulk create campaigns" at bounding box center [330, 415] width 372 height 25
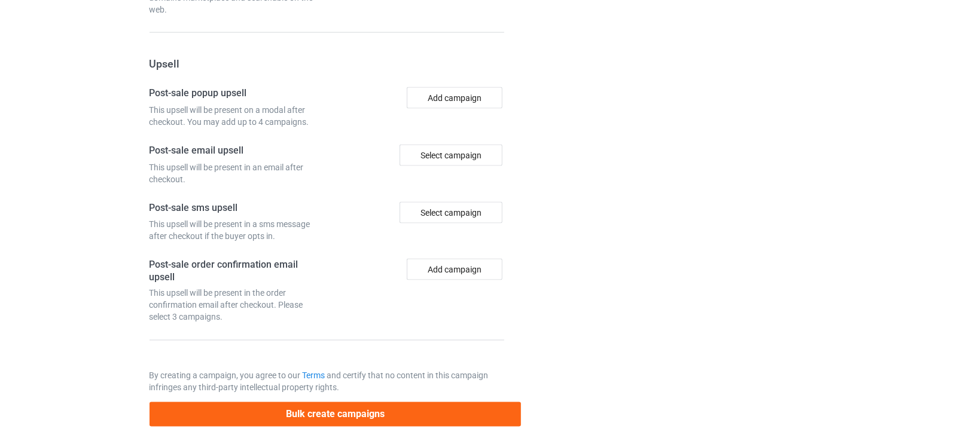
scroll to position [0, 0]
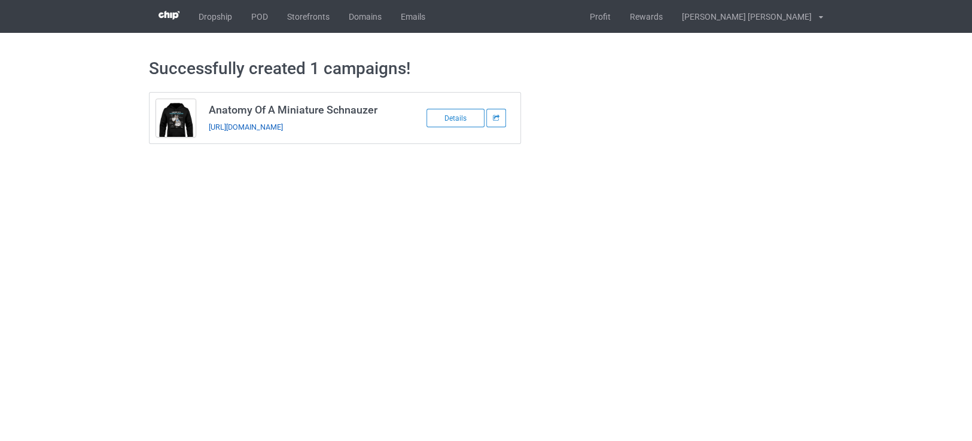
click at [274, 123] on link "https://www.teechip.com/anatomy-of-a-miniature-schnauzer" at bounding box center [246, 127] width 74 height 9
click at [253, 22] on link "POD" at bounding box center [260, 16] width 36 height 33
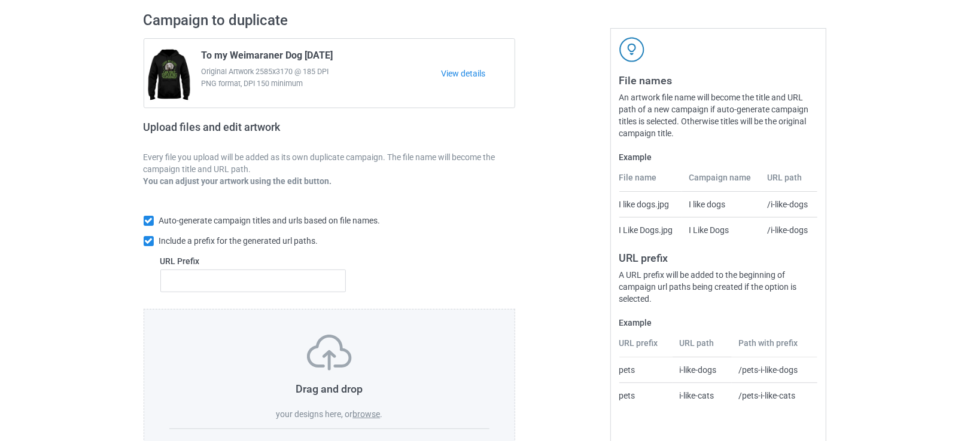
scroll to position [138, 0]
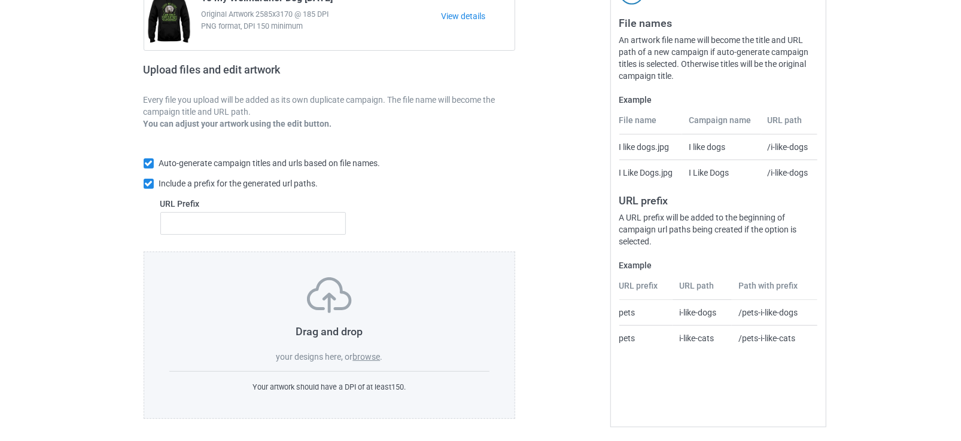
click at [361, 354] on label "browse" at bounding box center [366, 357] width 28 height 10
click at [0, 0] on input "browse" at bounding box center [0, 0] width 0 height 0
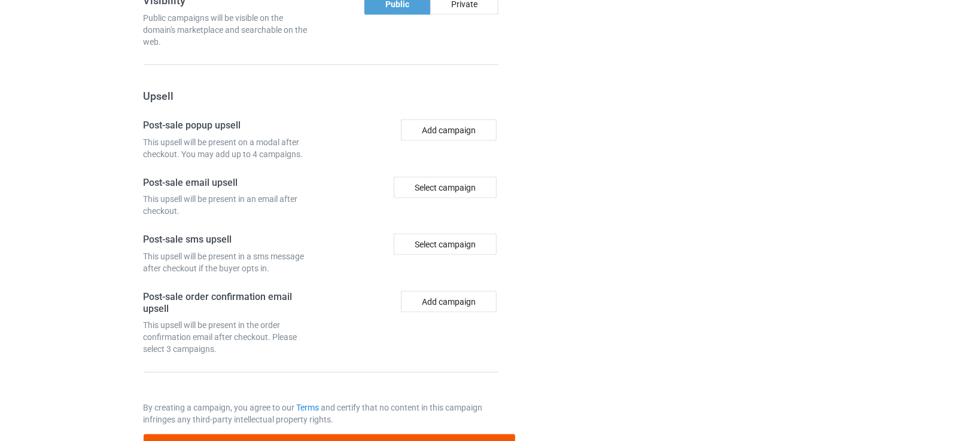
scroll to position [1083, 0]
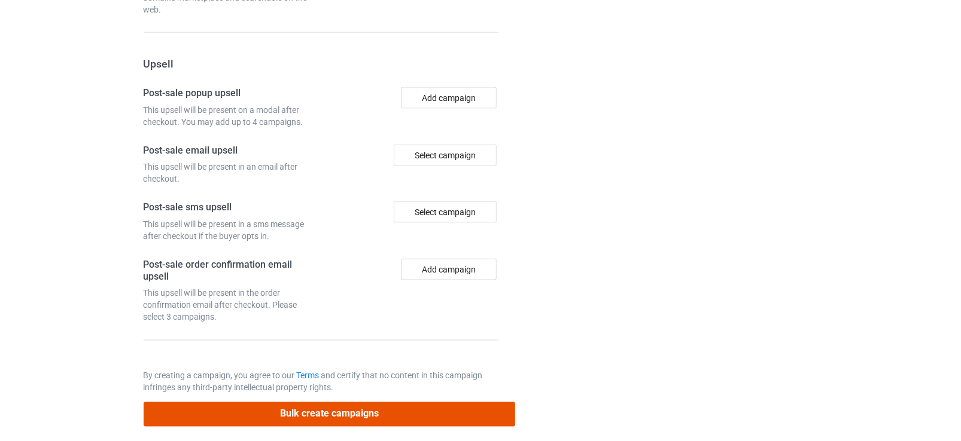
click at [339, 403] on button "Bulk create campaigns" at bounding box center [330, 415] width 372 height 25
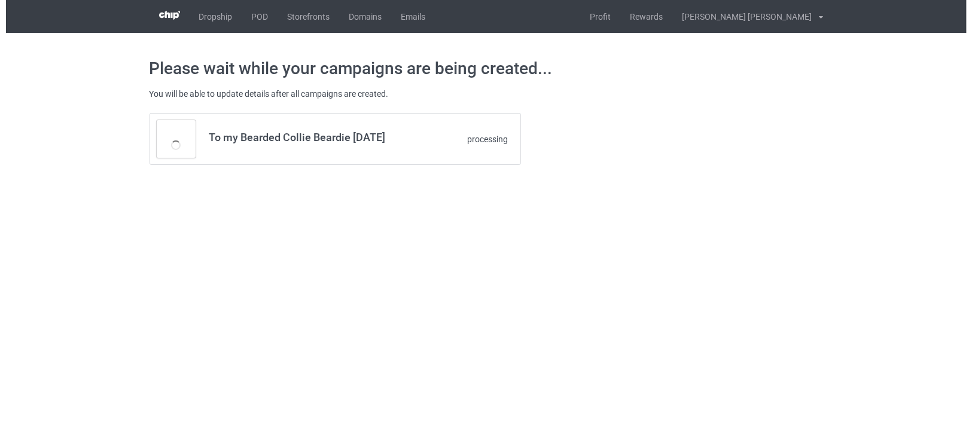
scroll to position [0, 0]
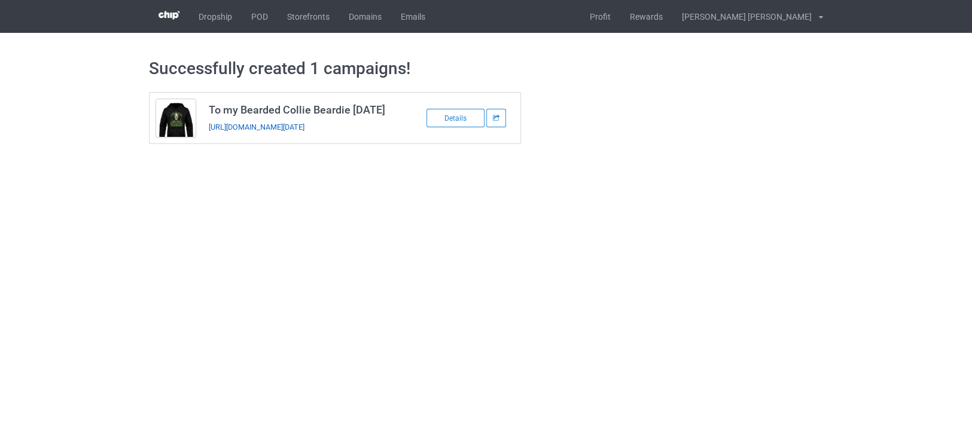
click at [304, 127] on link "[URL][DOMAIN_NAME][DATE]" at bounding box center [257, 127] width 96 height 9
click at [259, 16] on link "POD" at bounding box center [260, 16] width 36 height 33
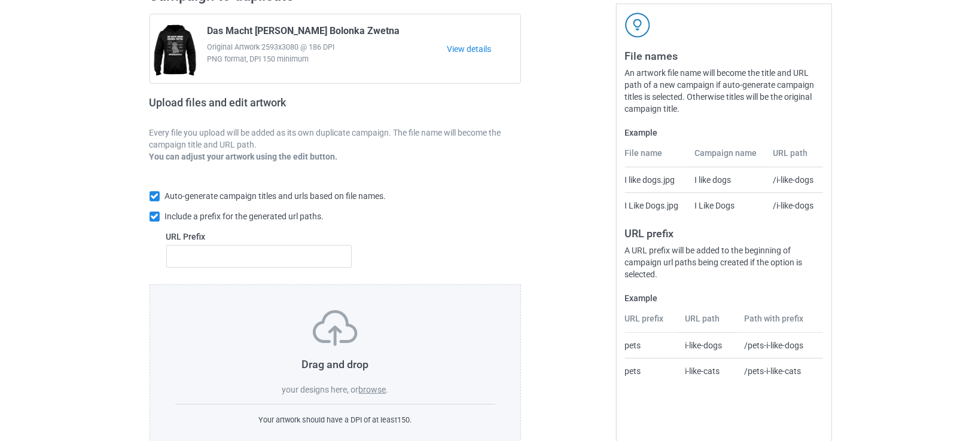
scroll to position [138, 0]
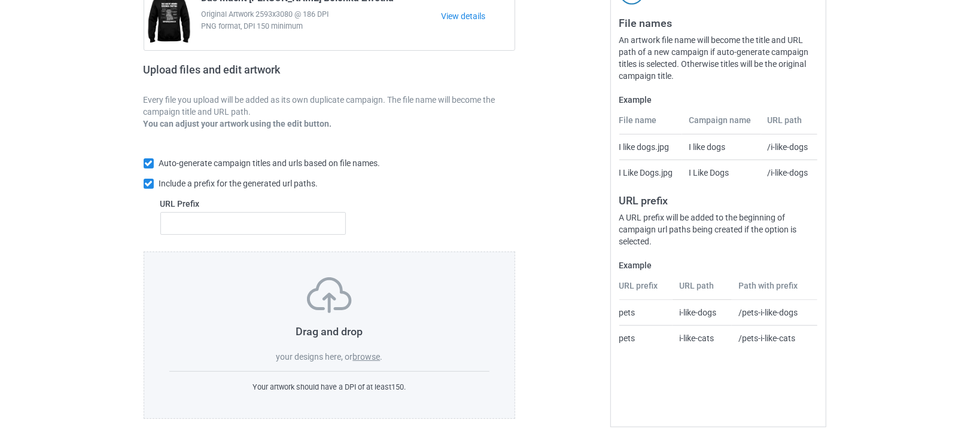
click at [367, 358] on label "browse" at bounding box center [366, 357] width 28 height 10
click at [0, 0] on input "browse" at bounding box center [0, 0] width 0 height 0
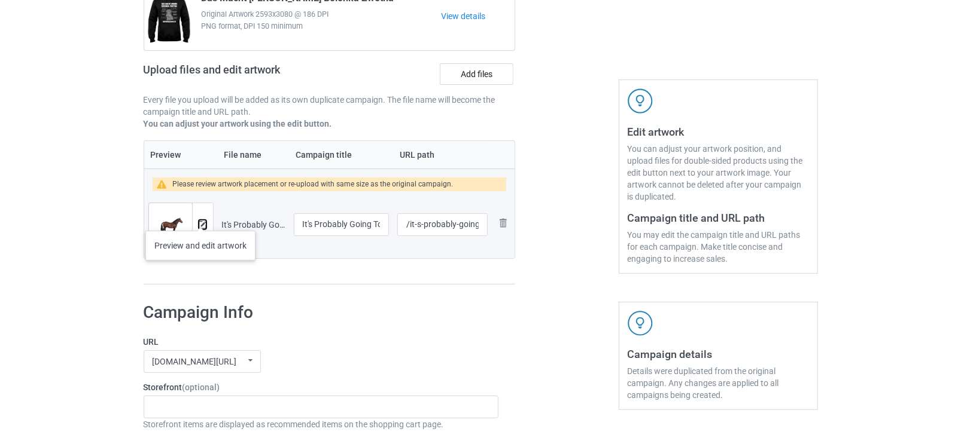
click at [200, 221] on img at bounding box center [203, 225] width 8 height 8
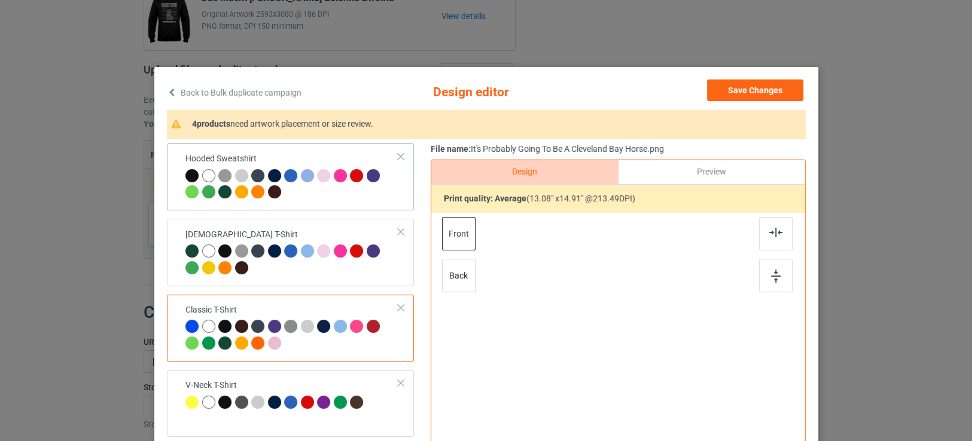
click at [317, 201] on div at bounding box center [291, 185] width 213 height 33
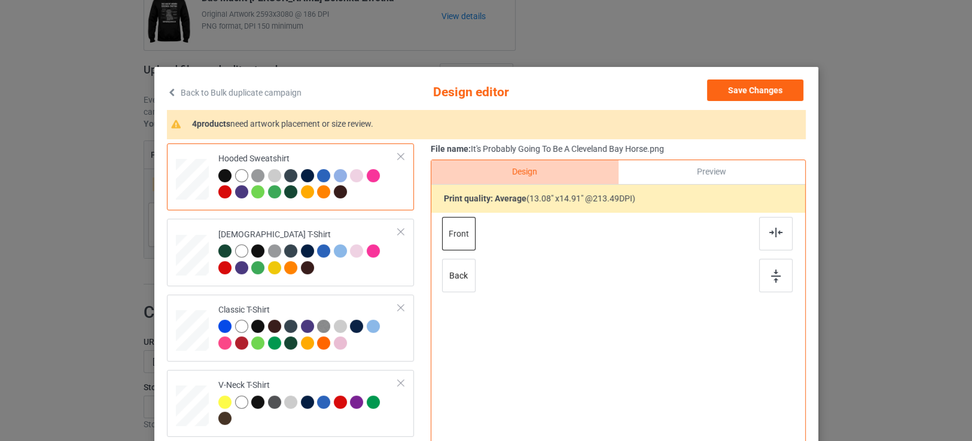
scroll to position [133, 0]
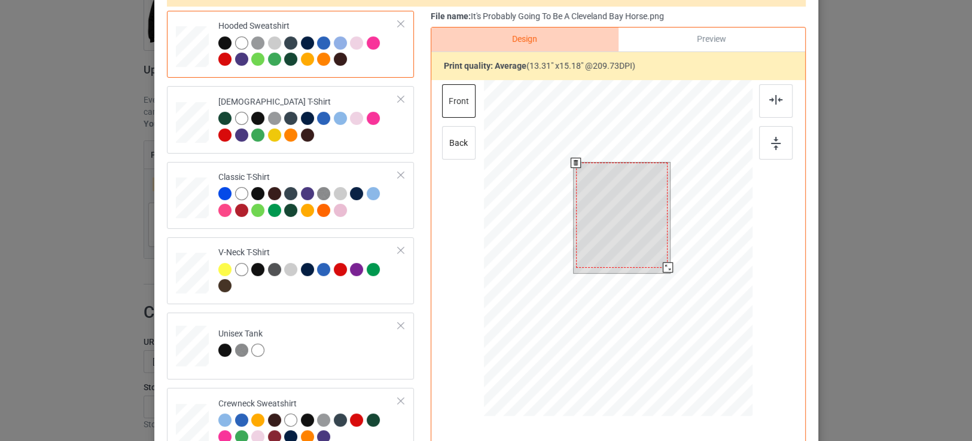
click at [662, 265] on div at bounding box center [621, 215] width 92 height 105
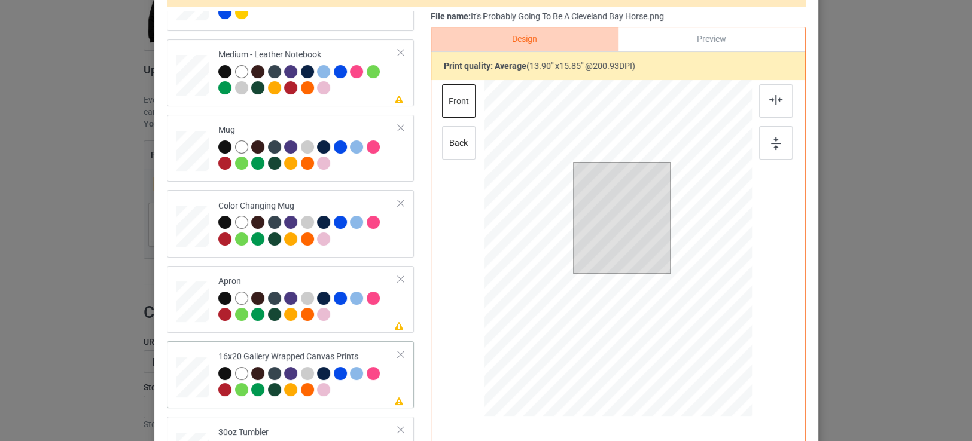
scroll to position [730, 0]
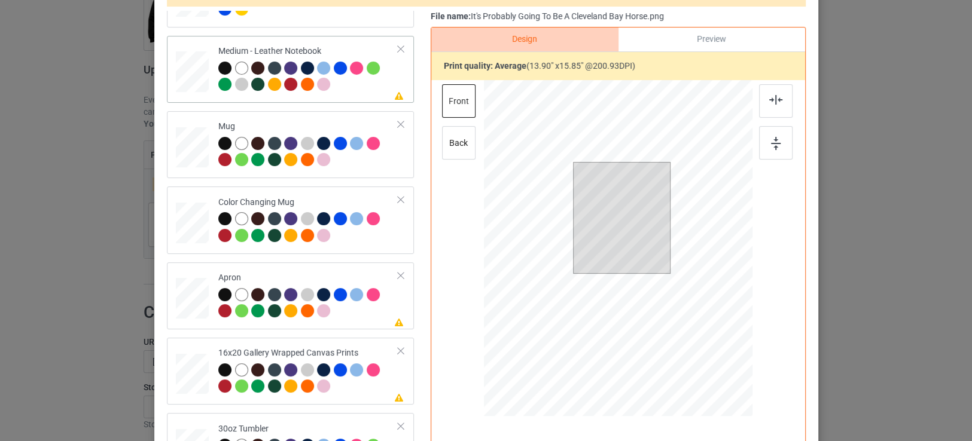
click at [358, 85] on div at bounding box center [308, 78] width 180 height 33
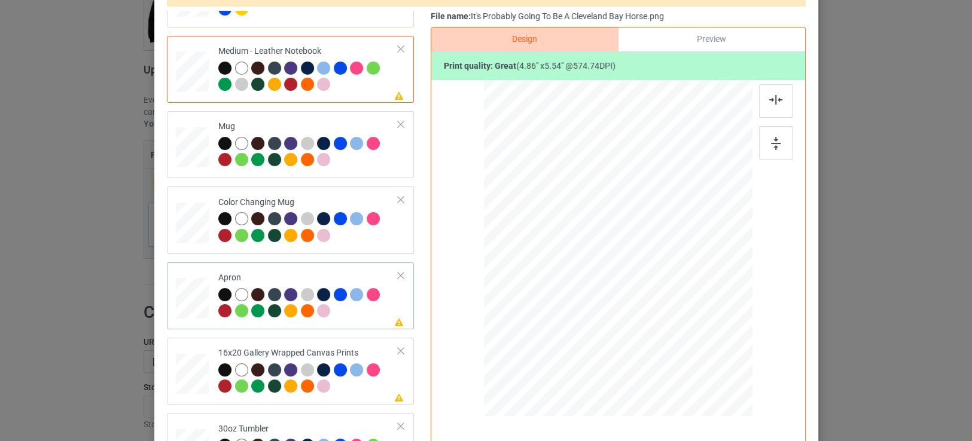
click at [367, 314] on div at bounding box center [308, 304] width 180 height 33
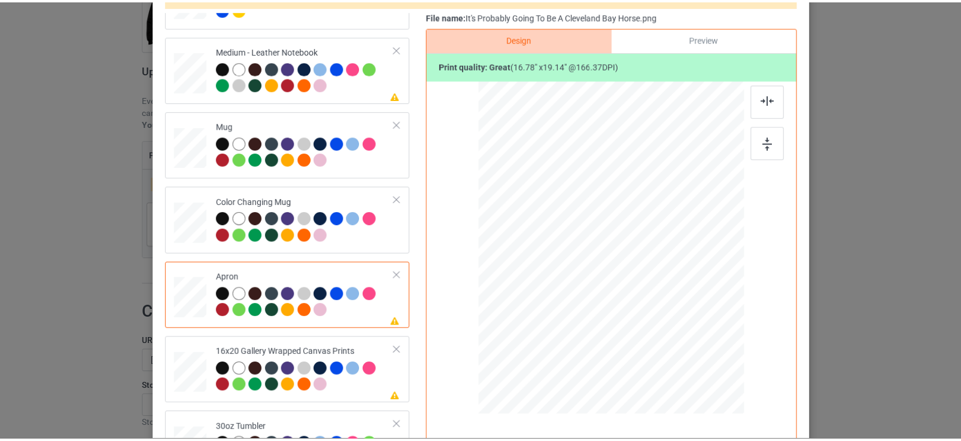
scroll to position [0, 0]
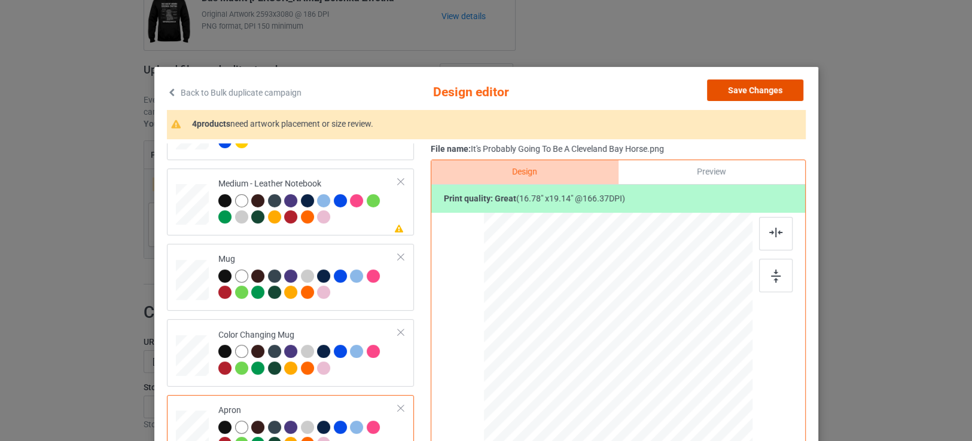
drag, startPoint x: 775, startPoint y: 85, endPoint x: 750, endPoint y: 90, distance: 25.1
click at [775, 84] on button "Save Changes" at bounding box center [755, 91] width 96 height 22
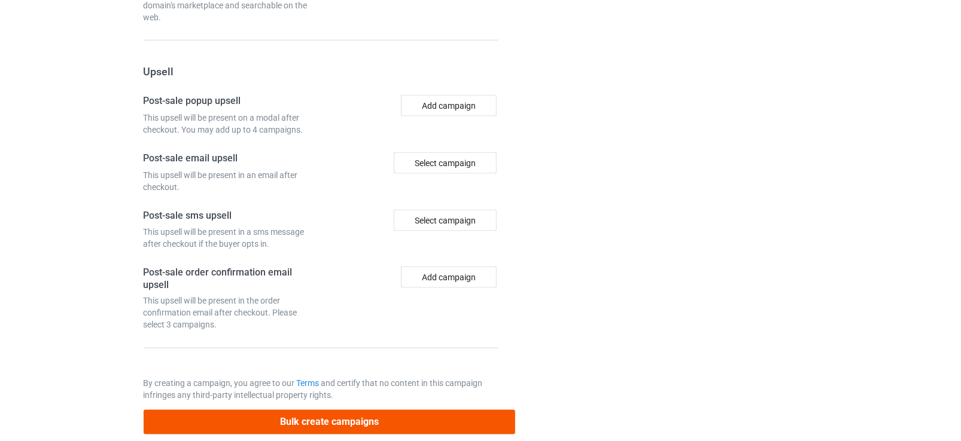
scroll to position [1094, 0]
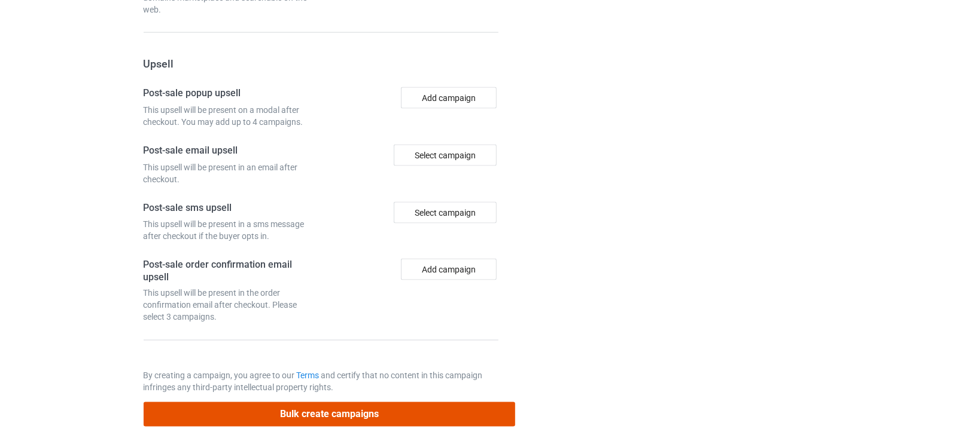
click at [450, 403] on button "Bulk create campaigns" at bounding box center [330, 415] width 372 height 25
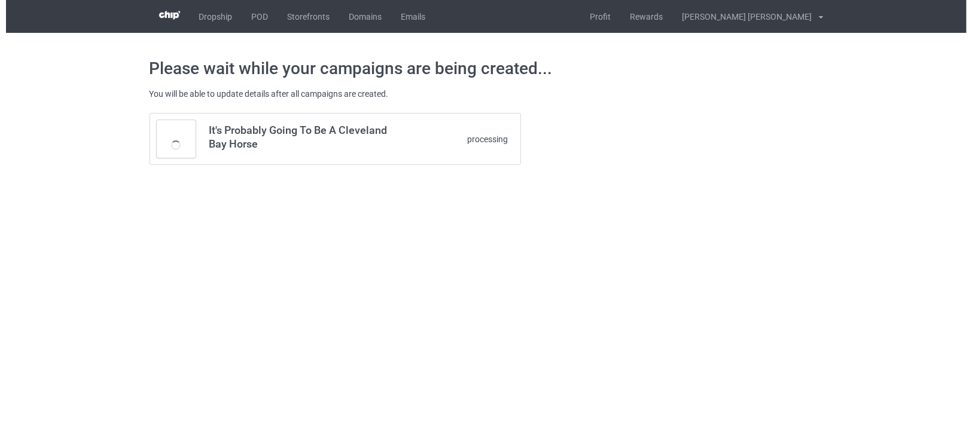
scroll to position [0, 0]
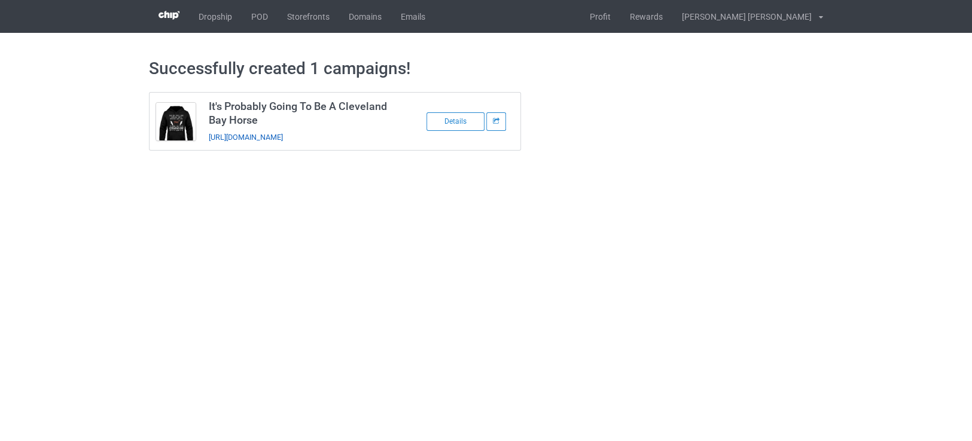
click at [278, 138] on link "https://www.teechip.com/it-s-probably-going-to-be-a-cleveland-bay-horse" at bounding box center [246, 137] width 74 height 9
click at [262, 12] on link "POD" at bounding box center [260, 16] width 36 height 33
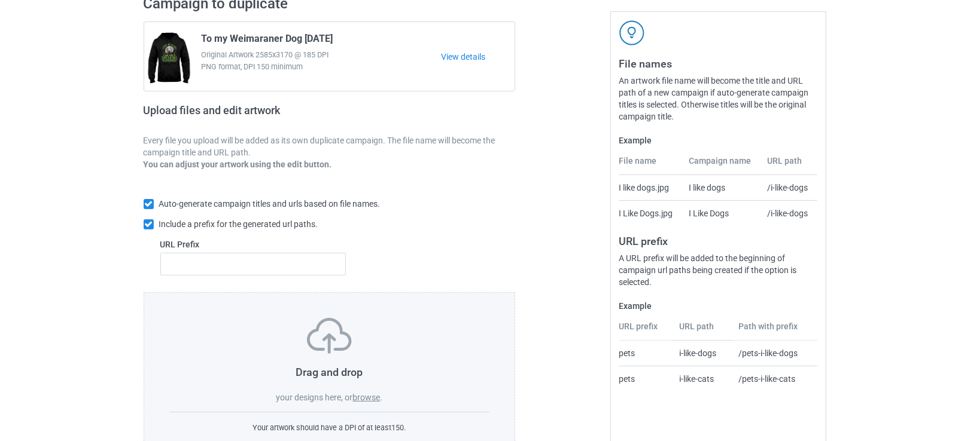
scroll to position [138, 0]
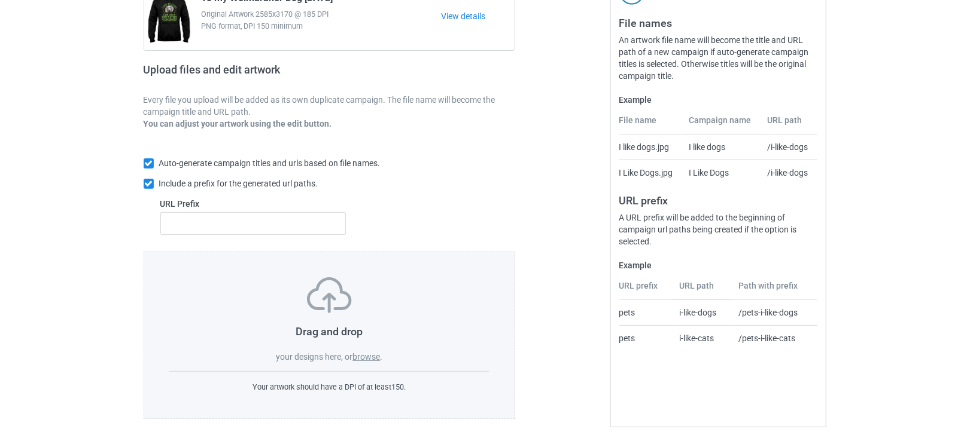
click at [361, 357] on label "browse" at bounding box center [366, 357] width 28 height 10
click at [0, 0] on input "browse" at bounding box center [0, 0] width 0 height 0
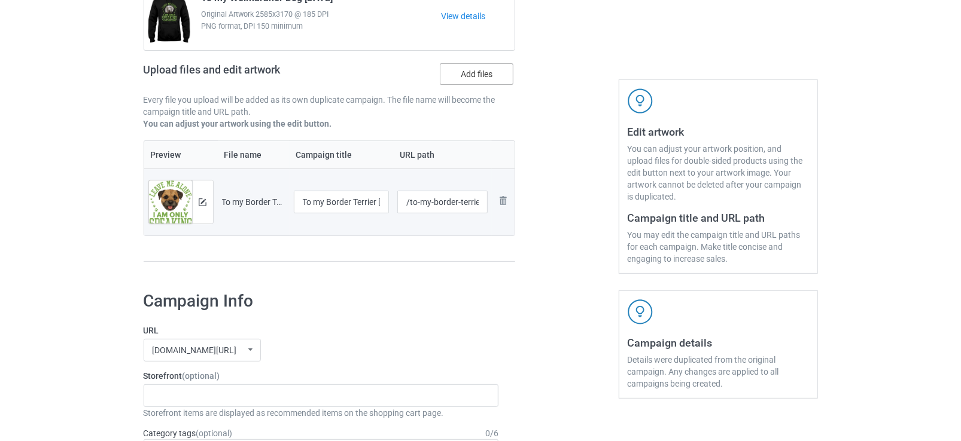
click at [479, 73] on label "Add files" at bounding box center [477, 74] width 74 height 22
click at [0, 0] on input "Add files" at bounding box center [0, 0] width 0 height 0
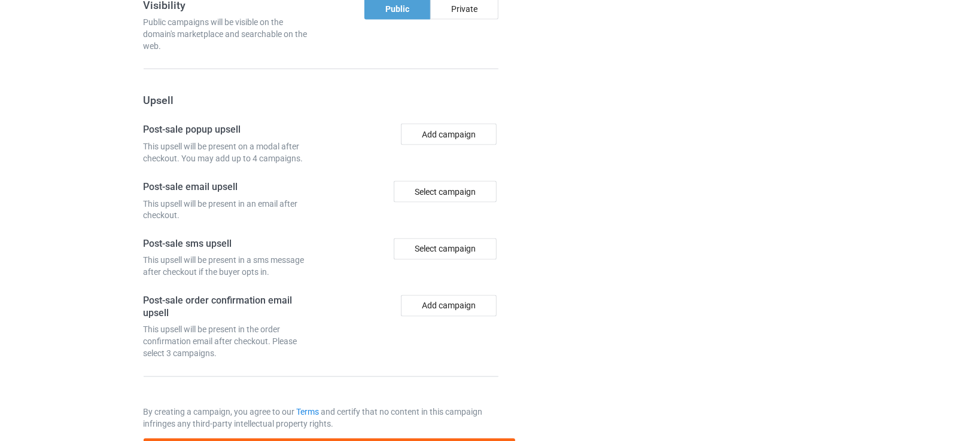
scroll to position [1204, 0]
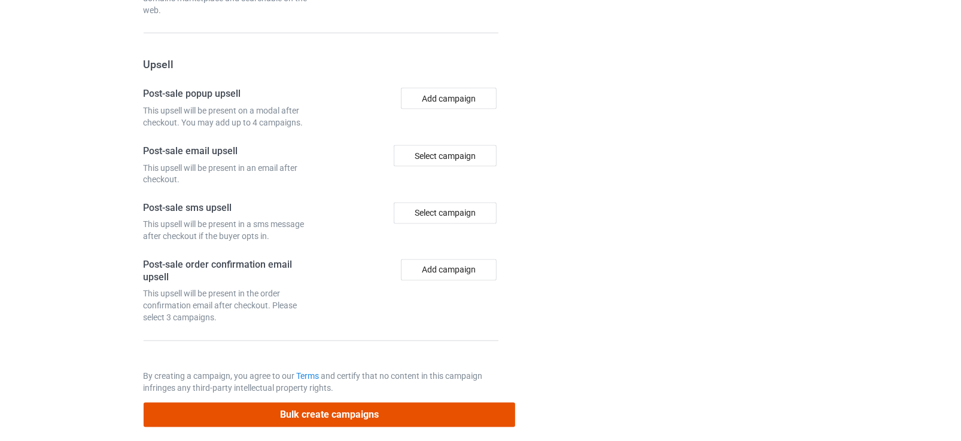
click at [297, 406] on button "Bulk create campaigns" at bounding box center [330, 415] width 372 height 25
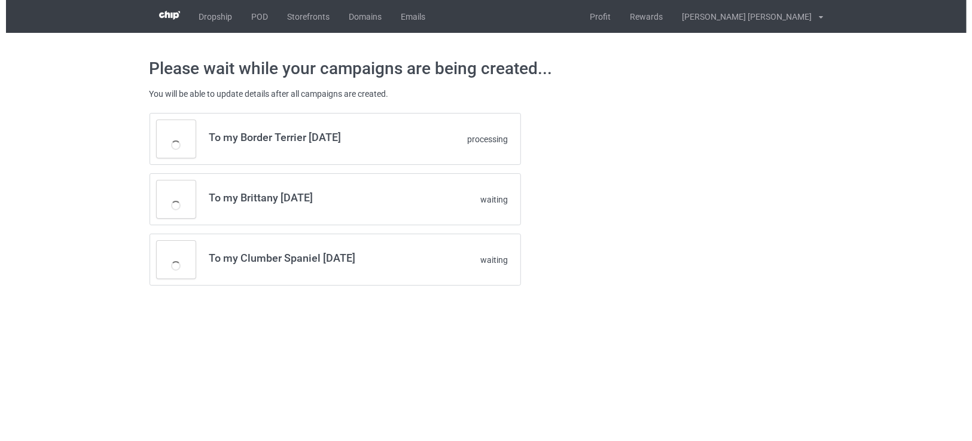
scroll to position [0, 0]
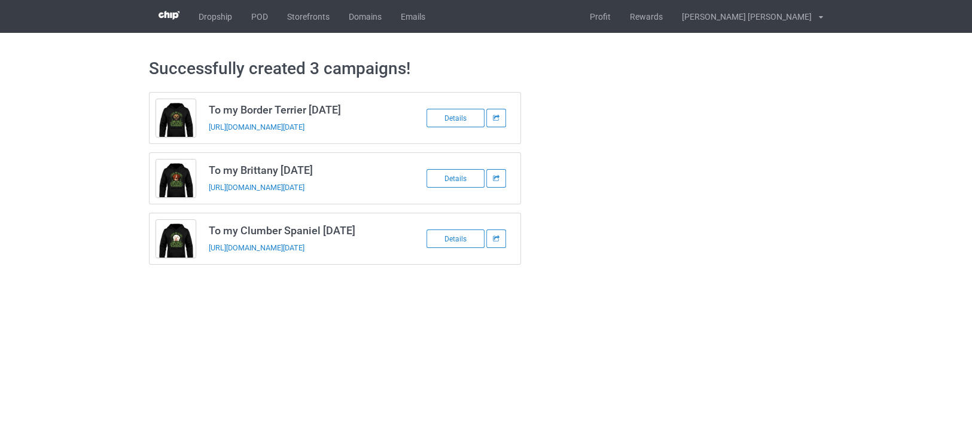
click at [334, 121] on div "https://www.teechip.com/to-my-border-terrier-today" at bounding box center [292, 127] width 167 height 13
click at [304, 125] on link "https://www.teechip.com/to-my-border-terrier-today" at bounding box center [257, 127] width 96 height 9
click at [304, 188] on link "https://www.teechip.com/to-my-brittany-today" at bounding box center [257, 187] width 96 height 9
click at [304, 248] on link "https://www.teechip.com/to-my-clumber-spaniel-today" at bounding box center [257, 247] width 96 height 9
click at [253, 16] on link "POD" at bounding box center [260, 16] width 36 height 33
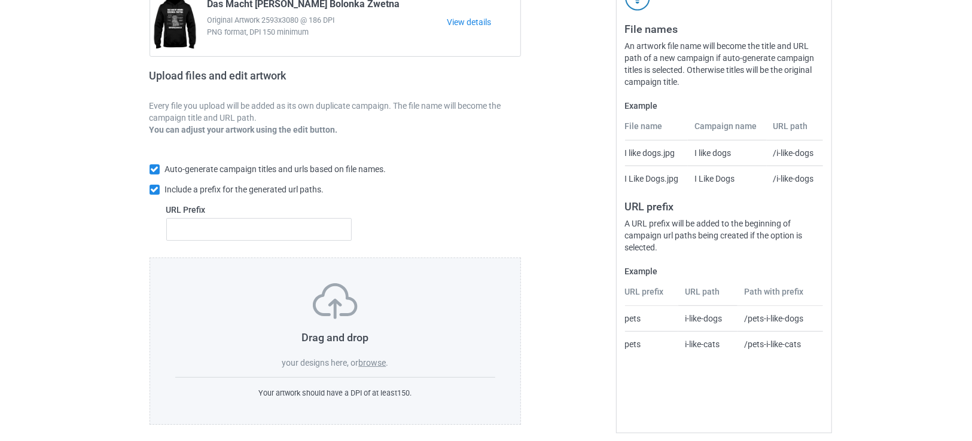
scroll to position [133, 0]
click at [365, 354] on div "Drag and drop your designs here, or browse ." at bounding box center [329, 326] width 321 height 86
click at [366, 361] on label "browse" at bounding box center [366, 363] width 28 height 10
click at [0, 0] on input "browse" at bounding box center [0, 0] width 0 height 0
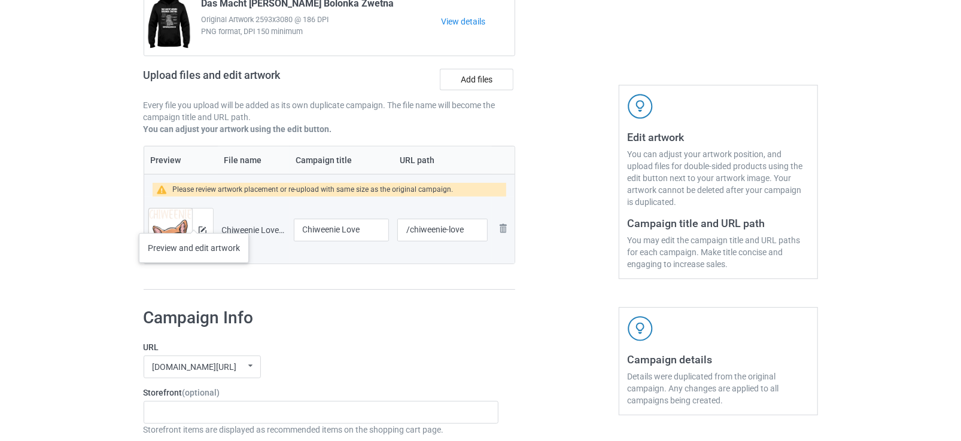
click at [196, 224] on div at bounding box center [202, 230] width 21 height 43
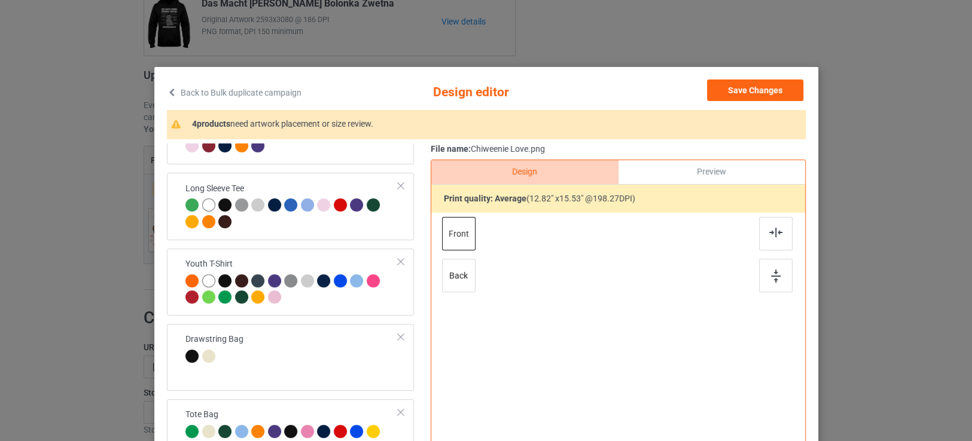
scroll to position [531, 0]
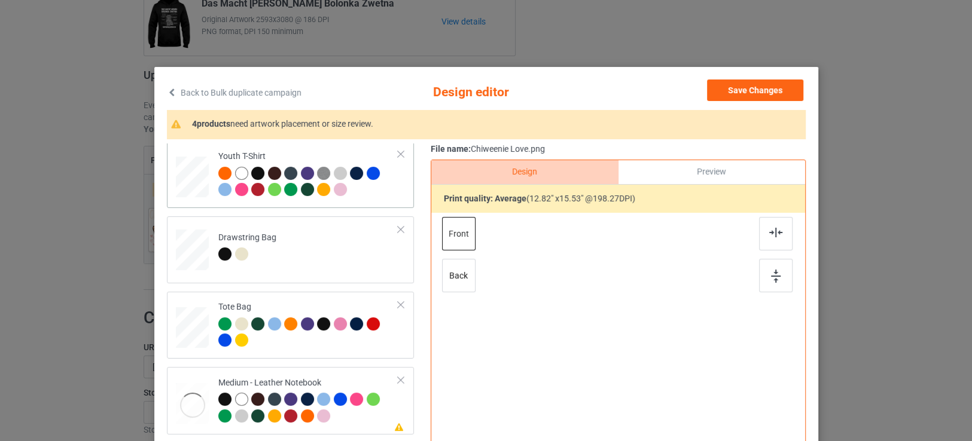
click at [370, 193] on div at bounding box center [308, 183] width 180 height 33
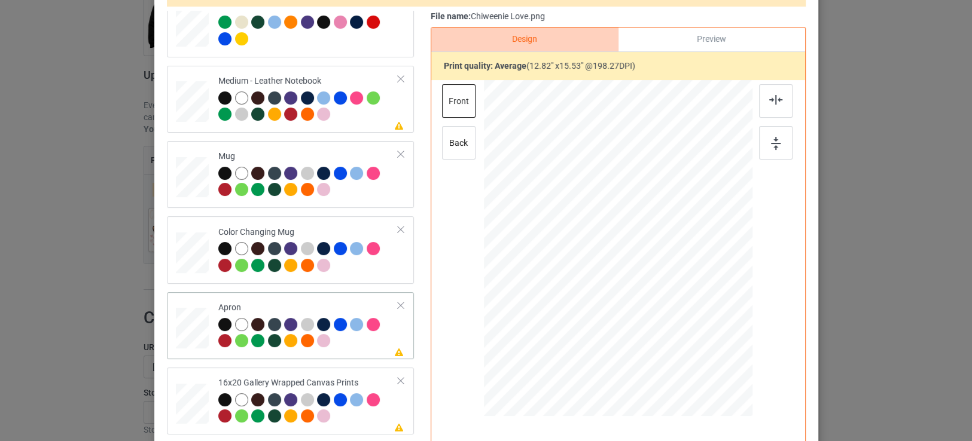
scroll to position [730, 0]
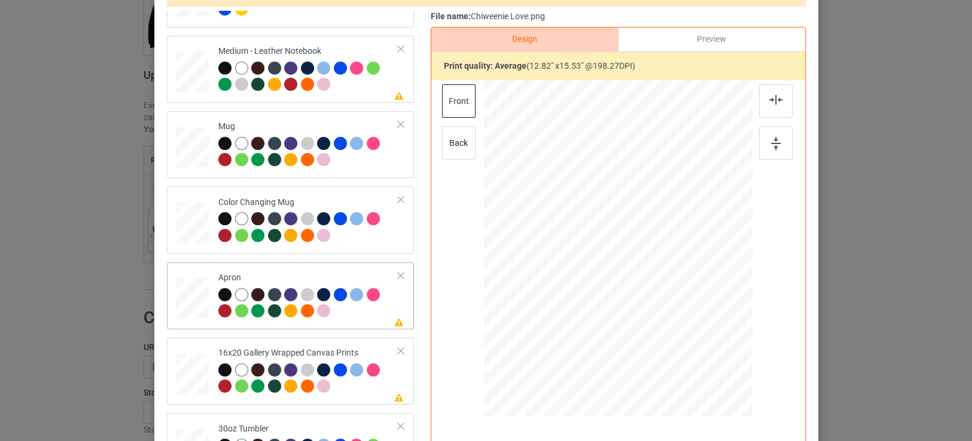
click at [355, 313] on div at bounding box center [308, 304] width 180 height 33
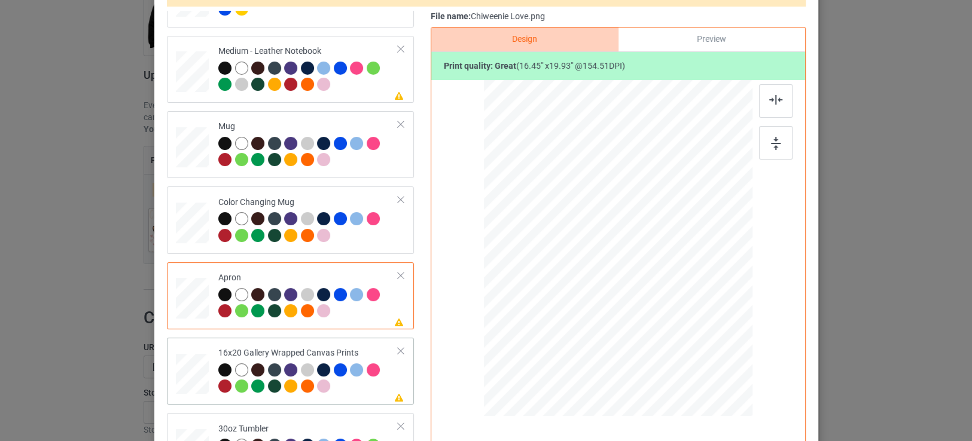
click at [352, 383] on div at bounding box center [308, 380] width 180 height 33
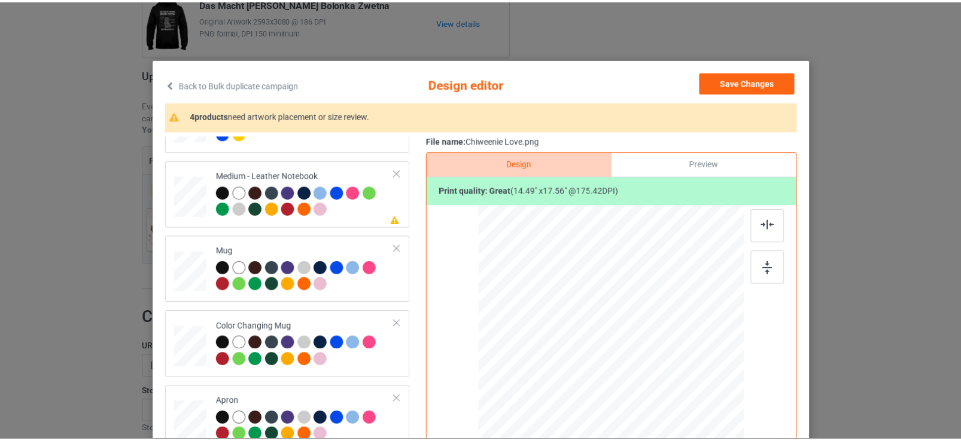
scroll to position [0, 0]
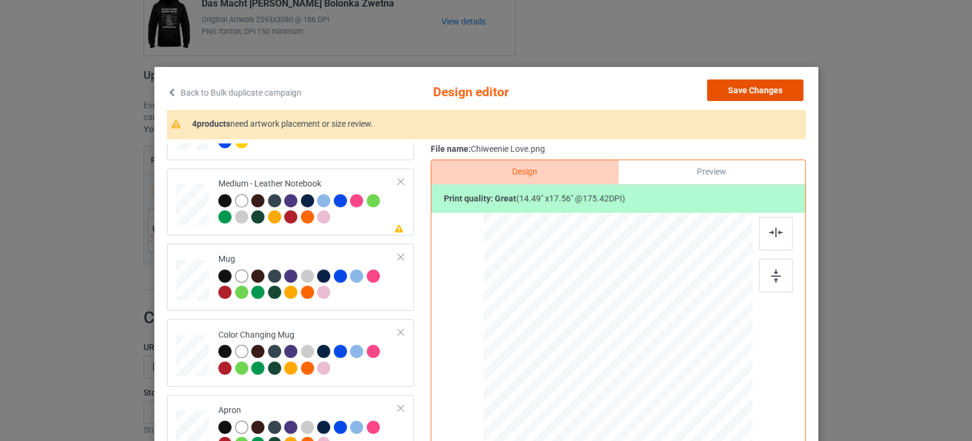
click at [770, 94] on button "Save Changes" at bounding box center [755, 91] width 96 height 22
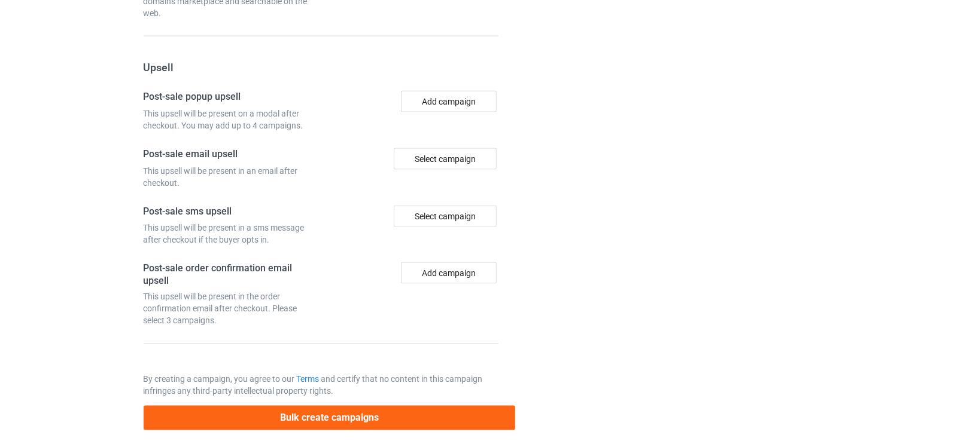
scroll to position [1094, 0]
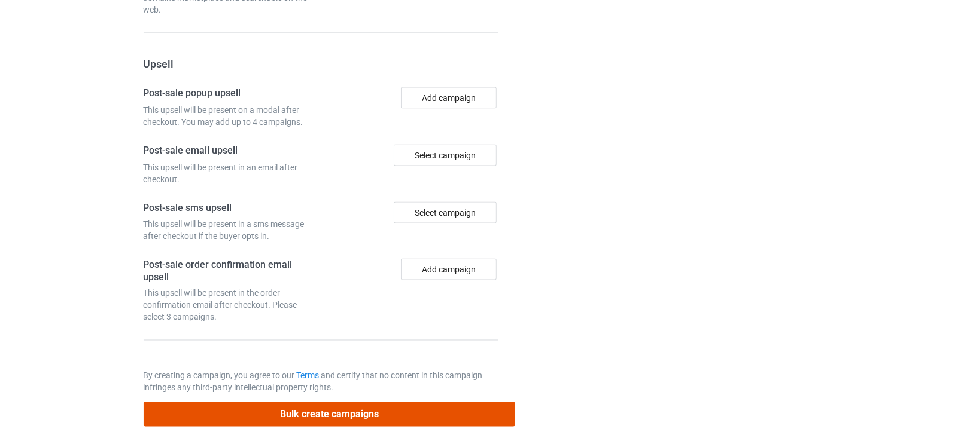
click at [227, 403] on button "Bulk create campaigns" at bounding box center [330, 415] width 372 height 25
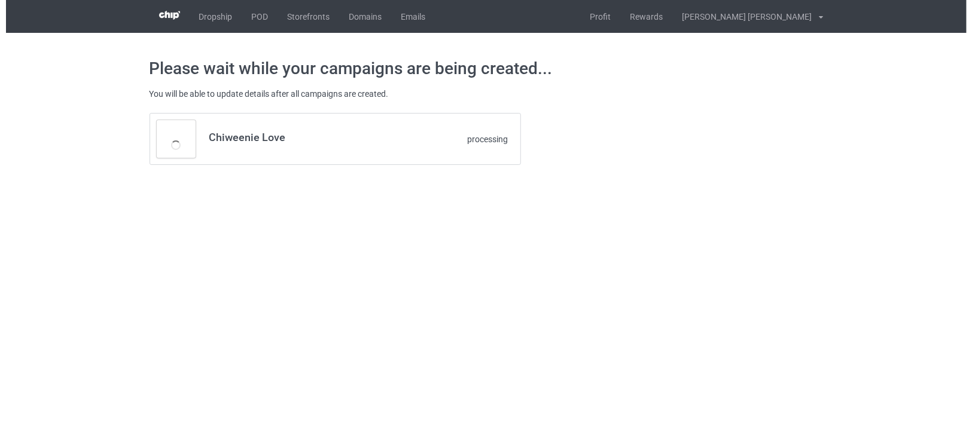
scroll to position [0, 0]
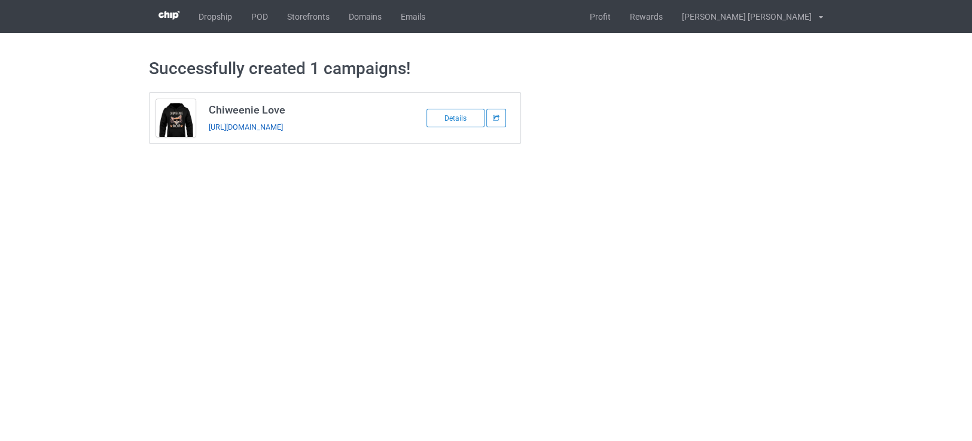
click at [283, 124] on link "https://www.teechip.com/chiweenie-love" at bounding box center [246, 127] width 74 height 9
click at [257, 14] on link "POD" at bounding box center [260, 16] width 36 height 33
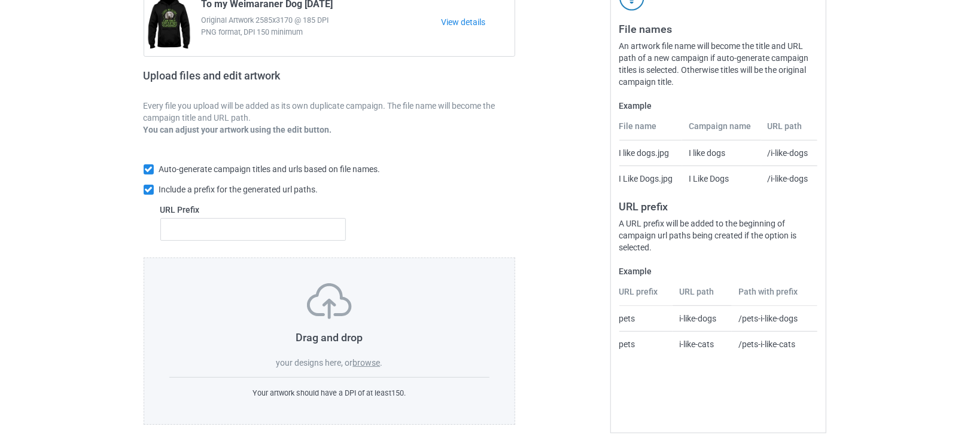
scroll to position [133, 0]
click at [369, 361] on label "browse" at bounding box center [366, 363] width 28 height 10
click at [0, 0] on input "browse" at bounding box center [0, 0] width 0 height 0
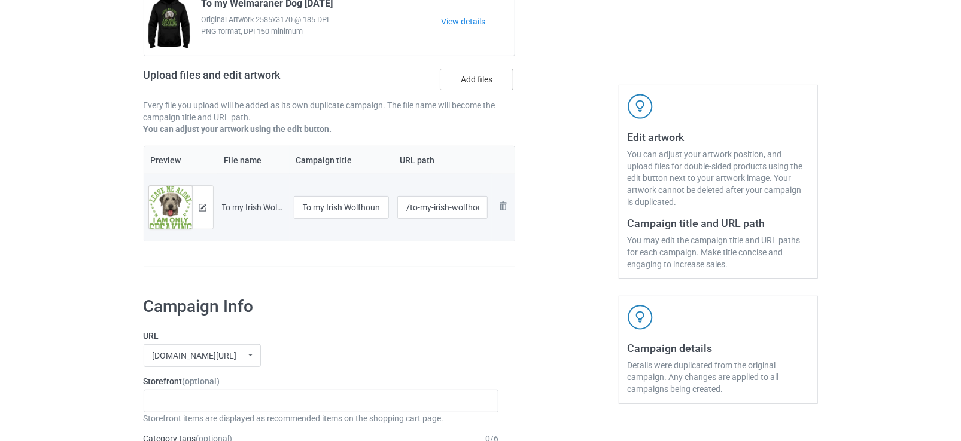
click at [474, 85] on label "Add files" at bounding box center [477, 80] width 74 height 22
click at [0, 0] on input "Add files" at bounding box center [0, 0] width 0 height 0
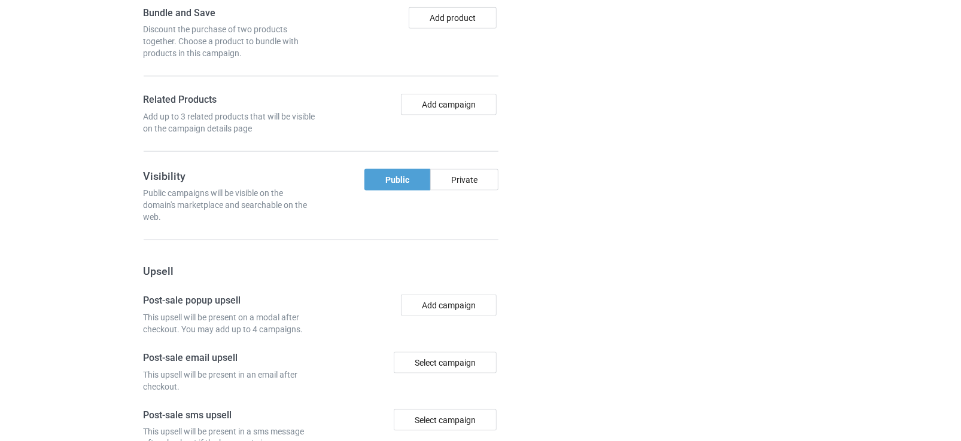
scroll to position [1138, 0]
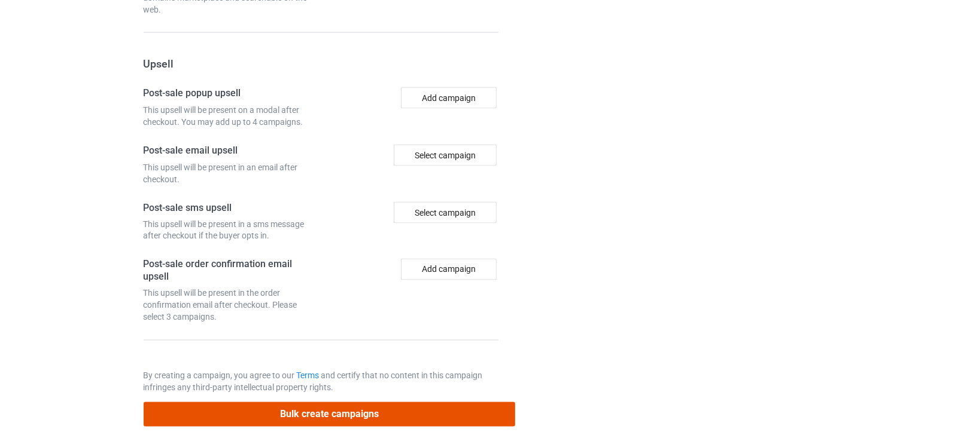
click at [317, 403] on button "Bulk create campaigns" at bounding box center [330, 415] width 372 height 25
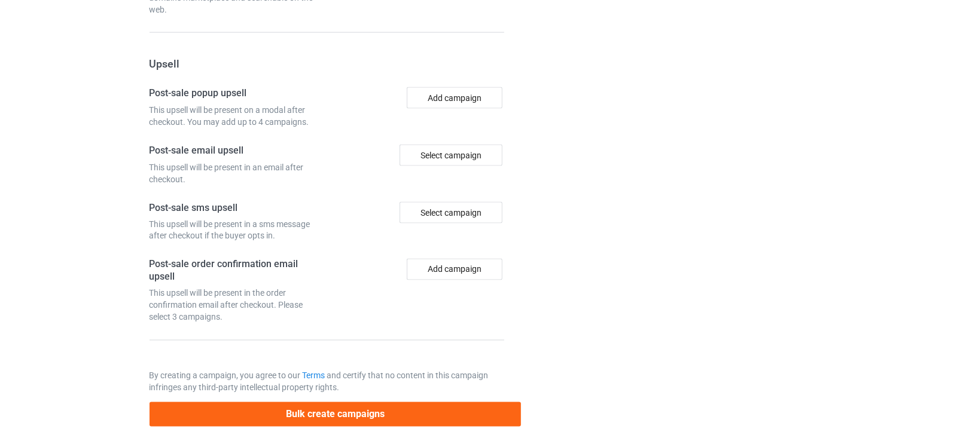
scroll to position [0, 0]
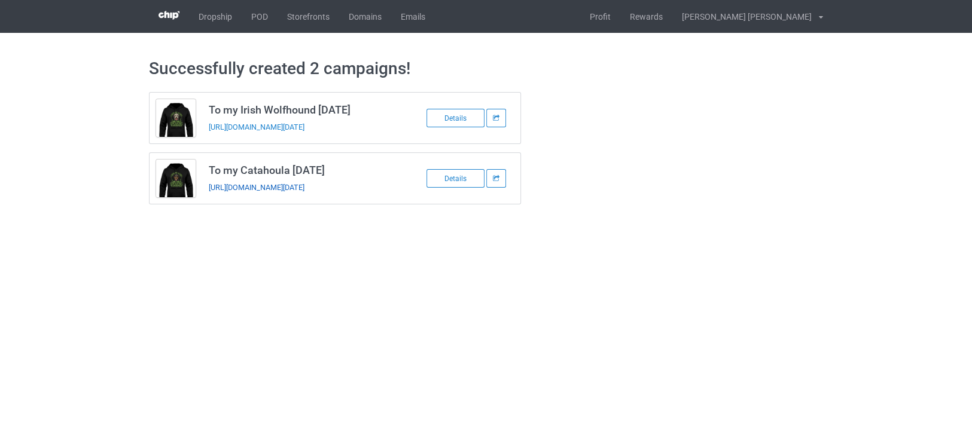
click at [304, 189] on link "https://www.teechip.com/to-my-catahoula-today" at bounding box center [257, 187] width 96 height 9
click at [304, 129] on link "https://www.teechip.com/to-my-irish-wolfhound-today" at bounding box center [257, 127] width 96 height 9
click at [263, 19] on link "POD" at bounding box center [260, 16] width 36 height 33
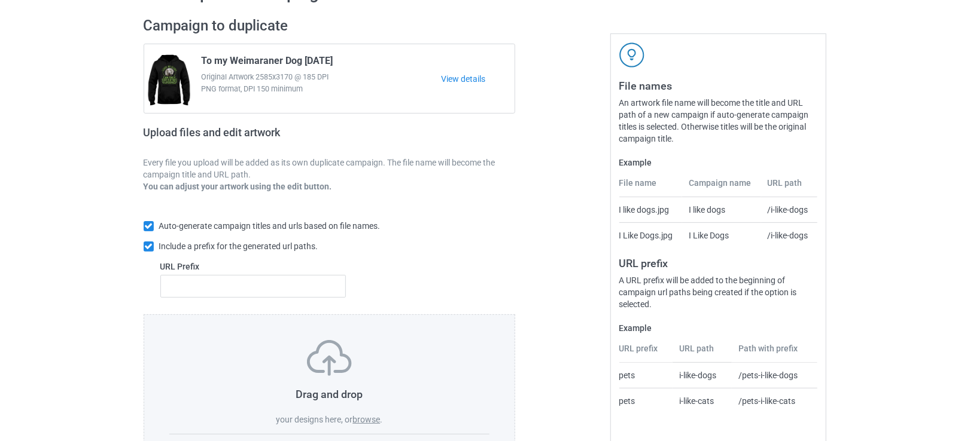
scroll to position [138, 0]
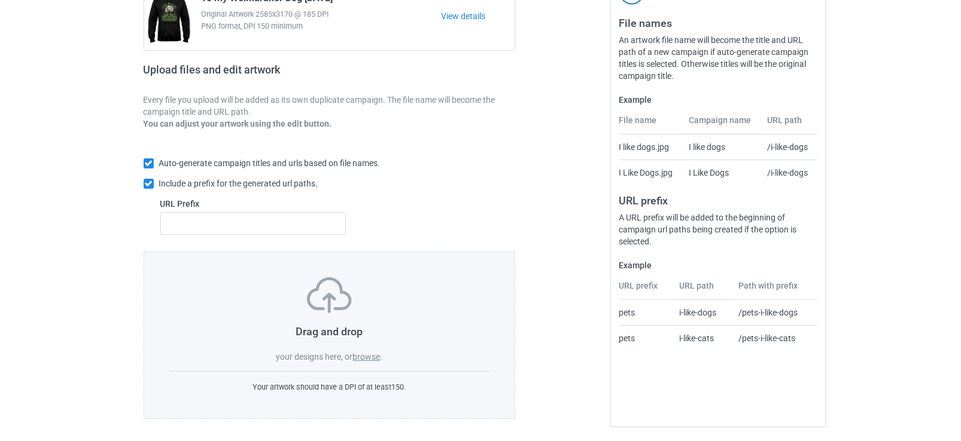
click at [363, 355] on label "browse" at bounding box center [366, 357] width 28 height 10
click at [0, 0] on input "browse" at bounding box center [0, 0] width 0 height 0
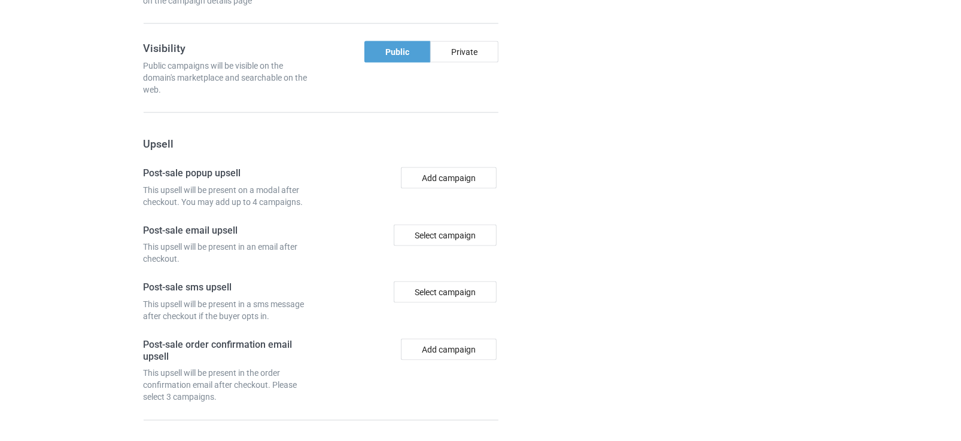
scroll to position [1083, 0]
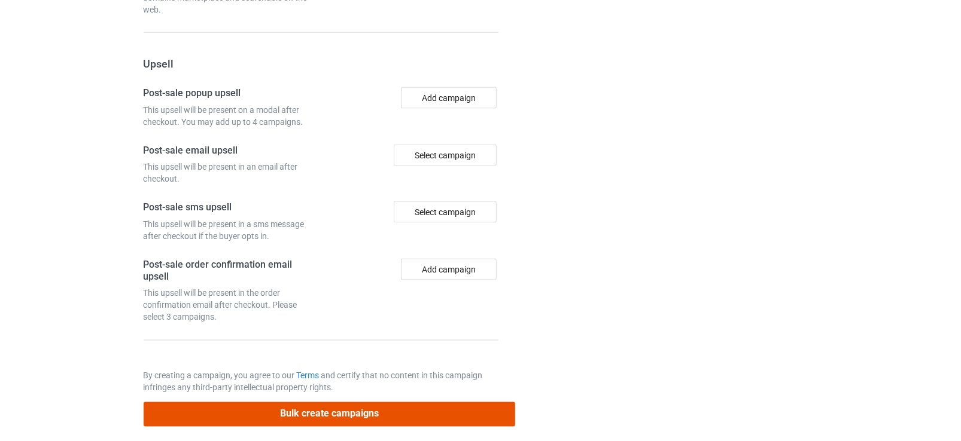
click at [315, 403] on button "Bulk create campaigns" at bounding box center [330, 415] width 372 height 25
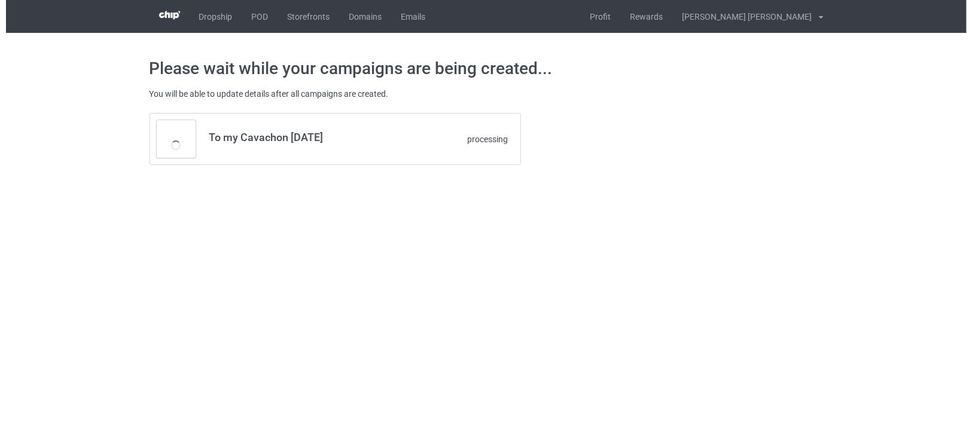
scroll to position [0, 0]
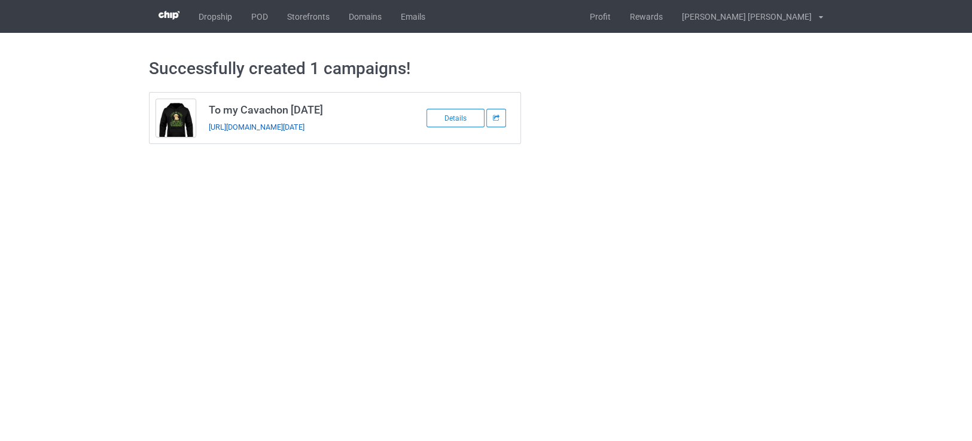
click at [304, 126] on link "[URL][DOMAIN_NAME][DATE]" at bounding box center [257, 127] width 96 height 9
click at [255, 19] on link "POD" at bounding box center [260, 16] width 36 height 33
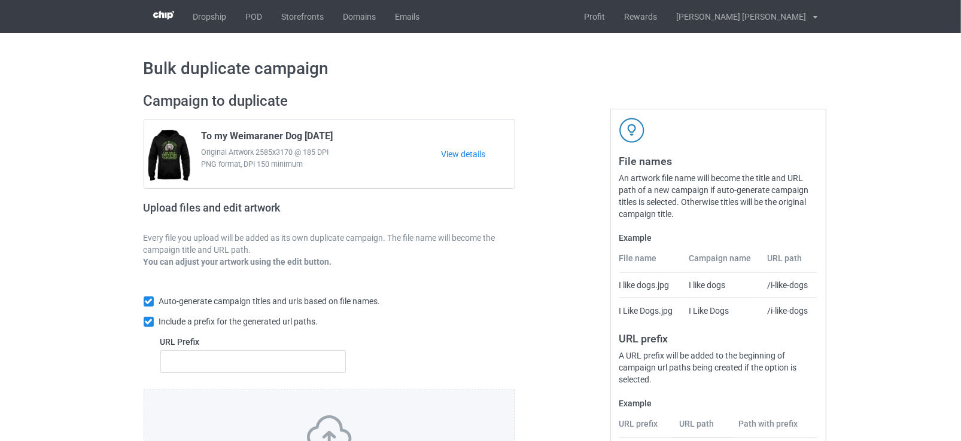
scroll to position [138, 0]
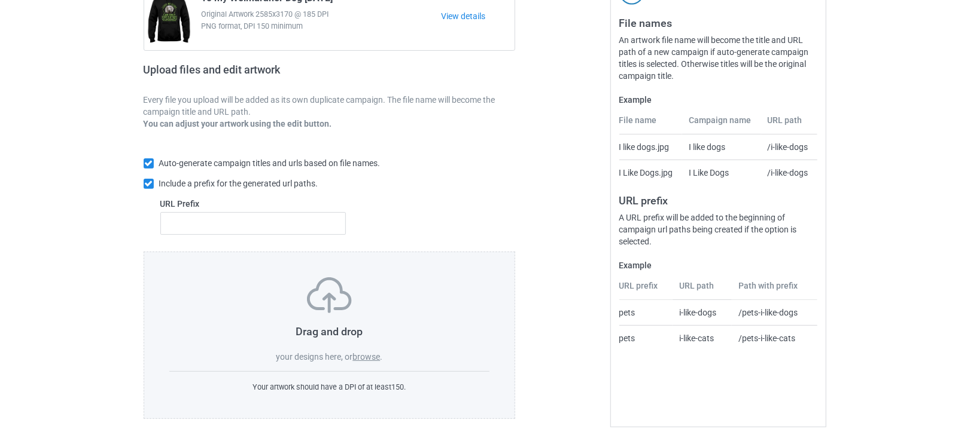
click at [368, 353] on label "browse" at bounding box center [366, 357] width 28 height 10
click at [0, 0] on input "browse" at bounding box center [0, 0] width 0 height 0
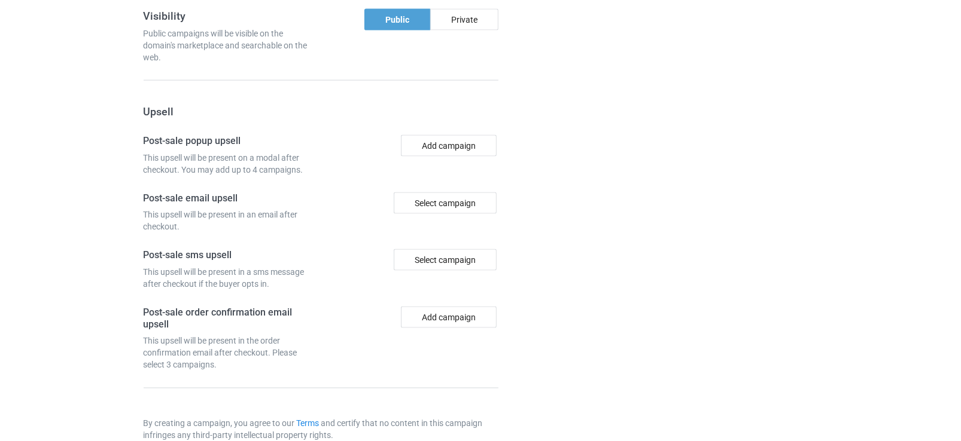
scroll to position [1069, 0]
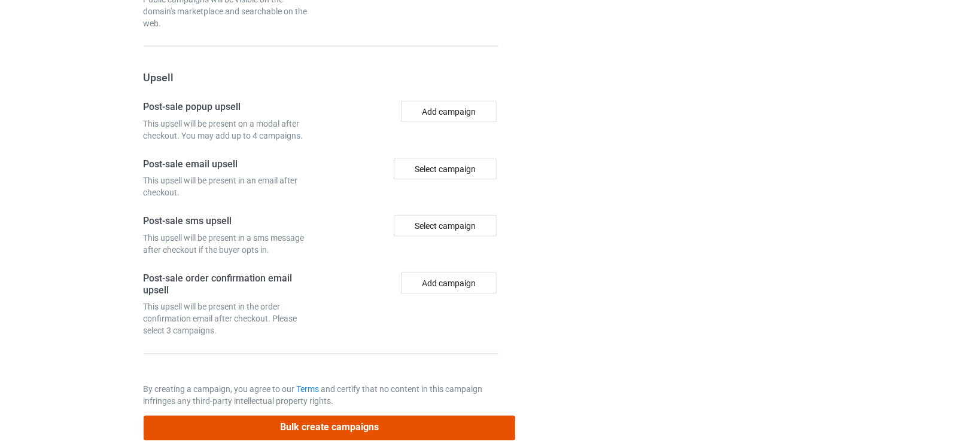
click at [310, 416] on button "Bulk create campaigns" at bounding box center [330, 428] width 372 height 25
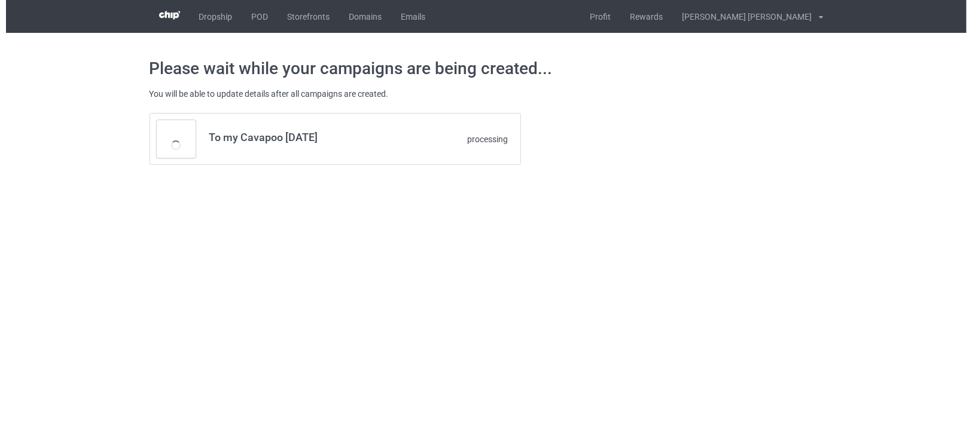
scroll to position [0, 0]
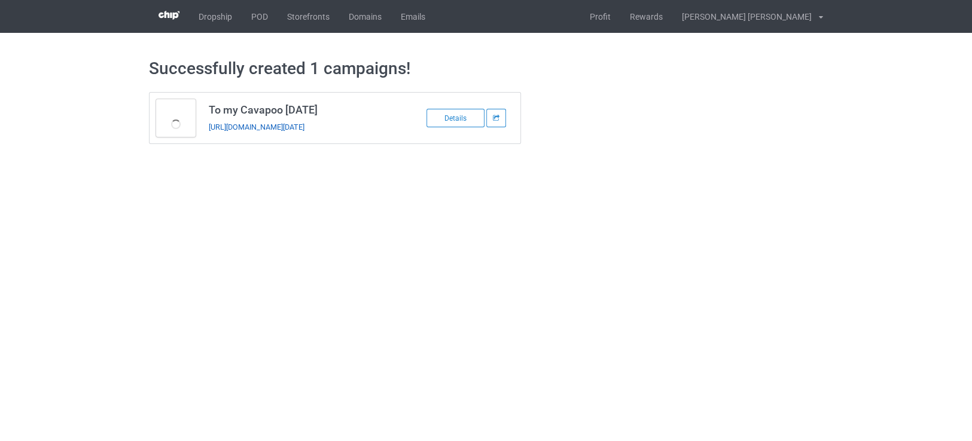
click at [304, 127] on link "https://www.teechip.com/to-my-cavapoo-today" at bounding box center [257, 127] width 96 height 9
click at [257, 18] on link "POD" at bounding box center [260, 16] width 36 height 33
